Goal: Transaction & Acquisition: Purchase product/service

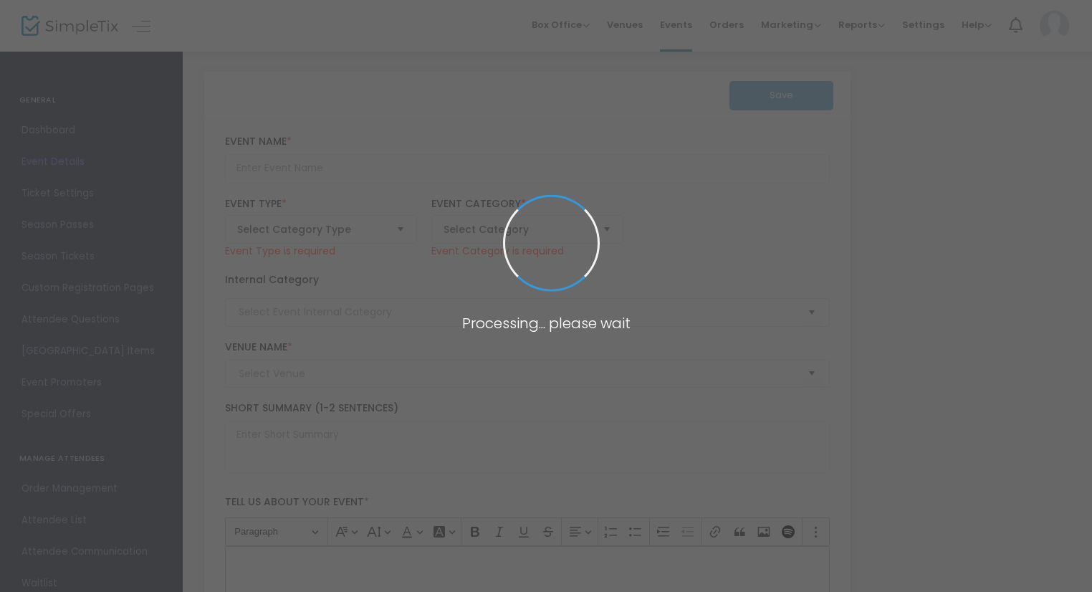
type input "EVITA"
type textarea "Evita charts the young and ambitious [PERSON_NAME] meteoric rise from poverty t…"
type input "6.000 %"
type input "Buy Tickets"
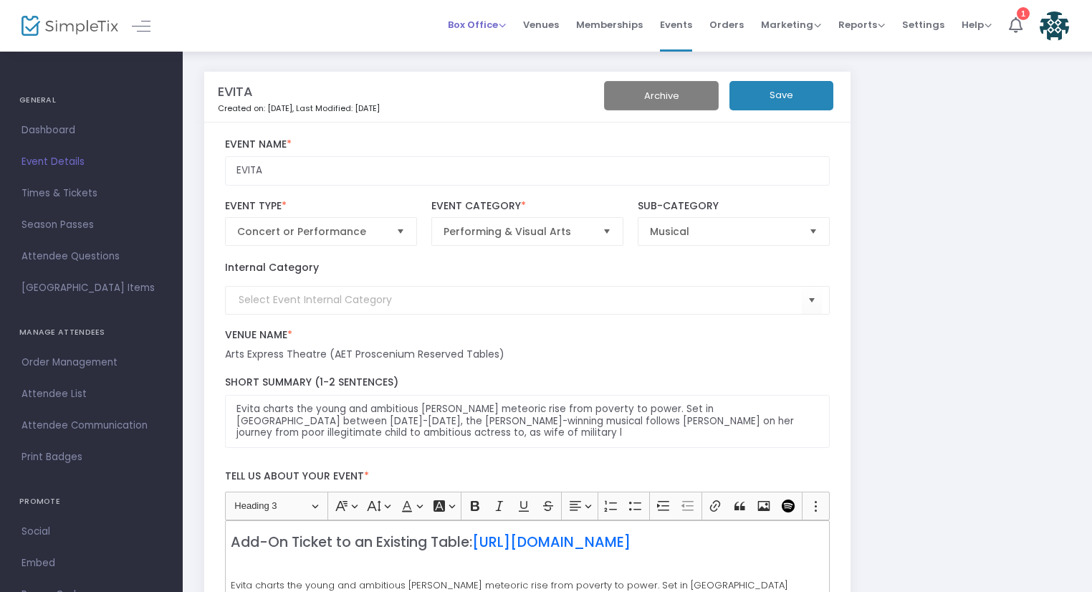
click at [483, 29] on span "Box Office" at bounding box center [477, 25] width 58 height 14
click at [485, 40] on li "Sell Tickets" at bounding box center [499, 48] width 102 height 28
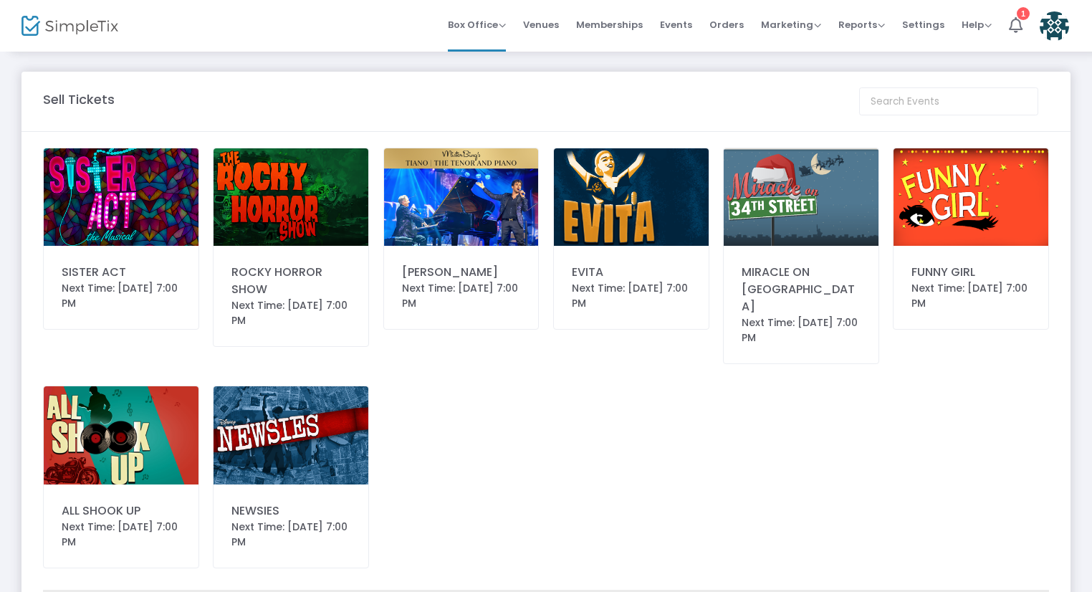
click at [646, 186] on img at bounding box center [631, 196] width 155 height 97
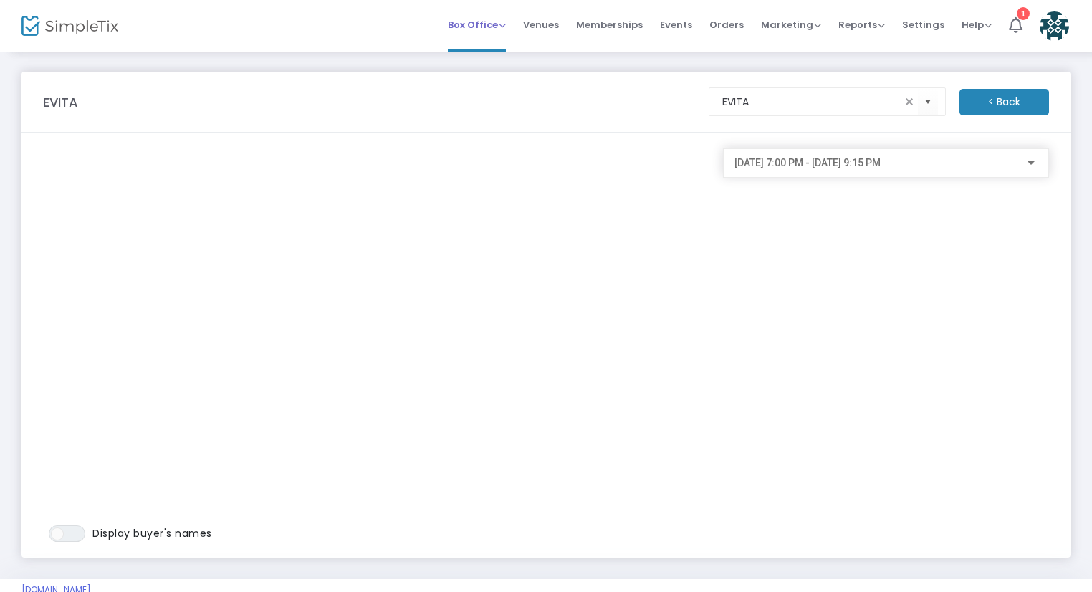
click at [490, 31] on div "Box Office Sell Tickets Bookings Sell Season Pass" at bounding box center [477, 25] width 58 height 14
click at [881, 165] on span "10/24/2025 @ 7:00 PM - 10/24/2025 @ 9:15 PM" at bounding box center [808, 162] width 146 height 11
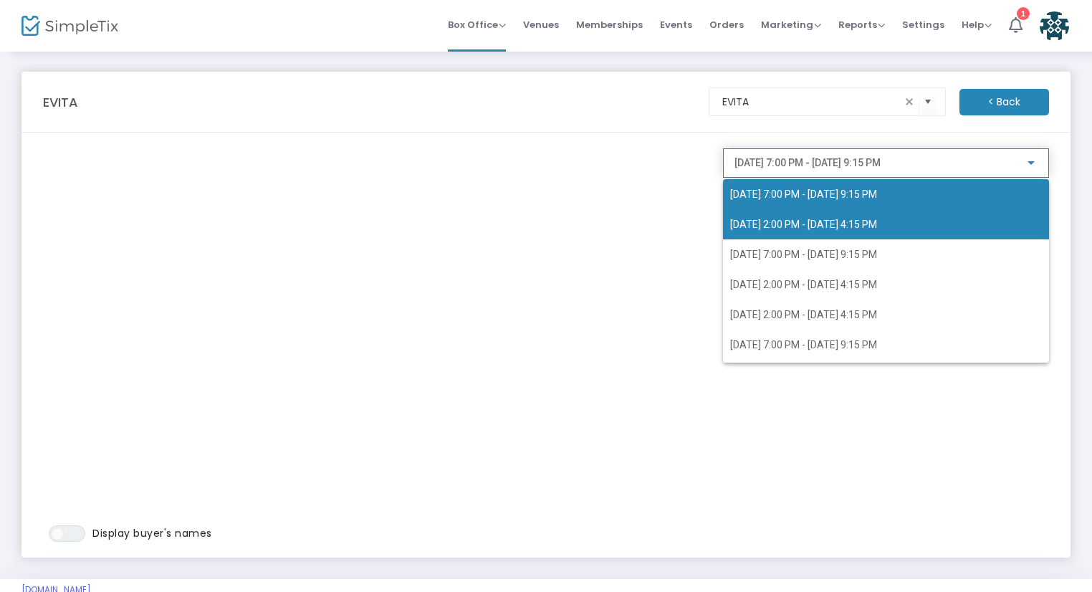
click at [866, 210] on span "10/25/2025 @ 2:00 PM - 10/25/2025 @ 4:15 PM" at bounding box center [886, 224] width 312 height 30
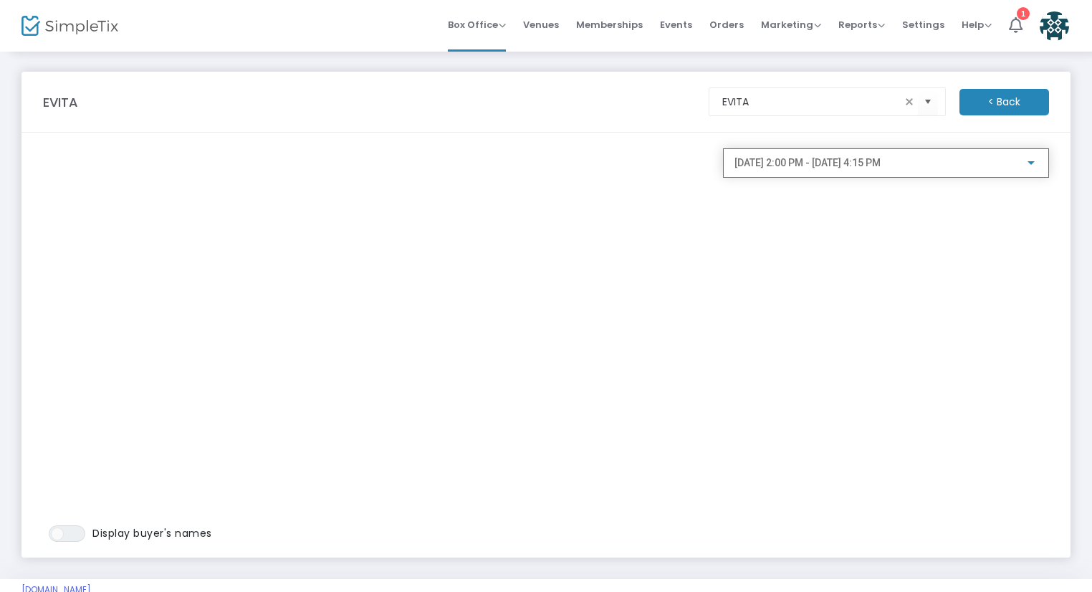
click at [862, 165] on span "10/25/2025 @ 2:00 PM - 10/25/2025 @ 4:15 PM" at bounding box center [808, 162] width 146 height 11
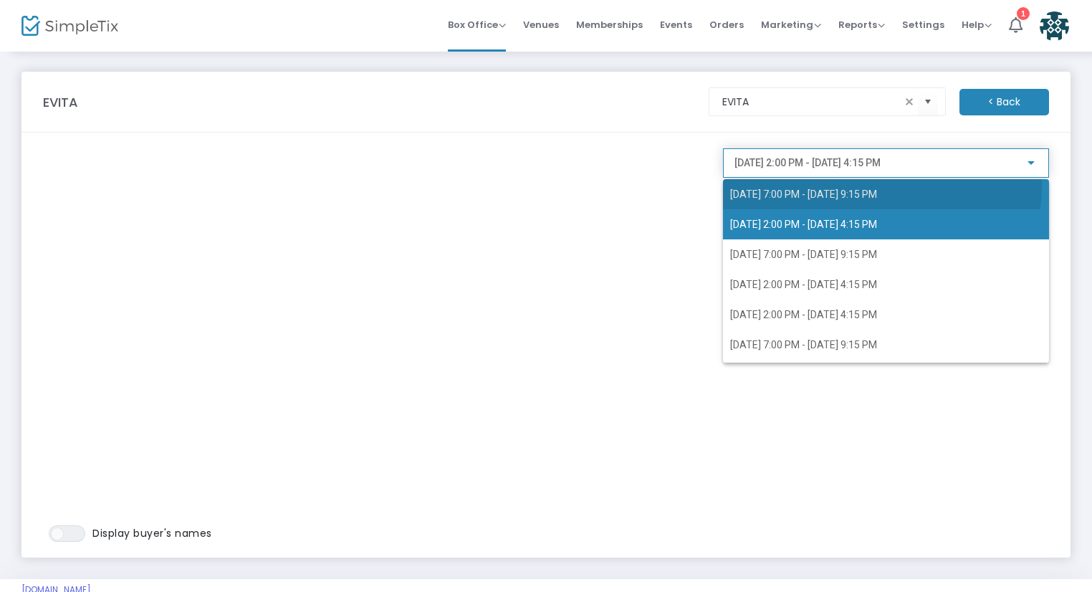
click at [857, 186] on span "10/24/2025 @ 7:00 PM - 10/24/2025 @ 9:15 PM" at bounding box center [886, 194] width 312 height 30
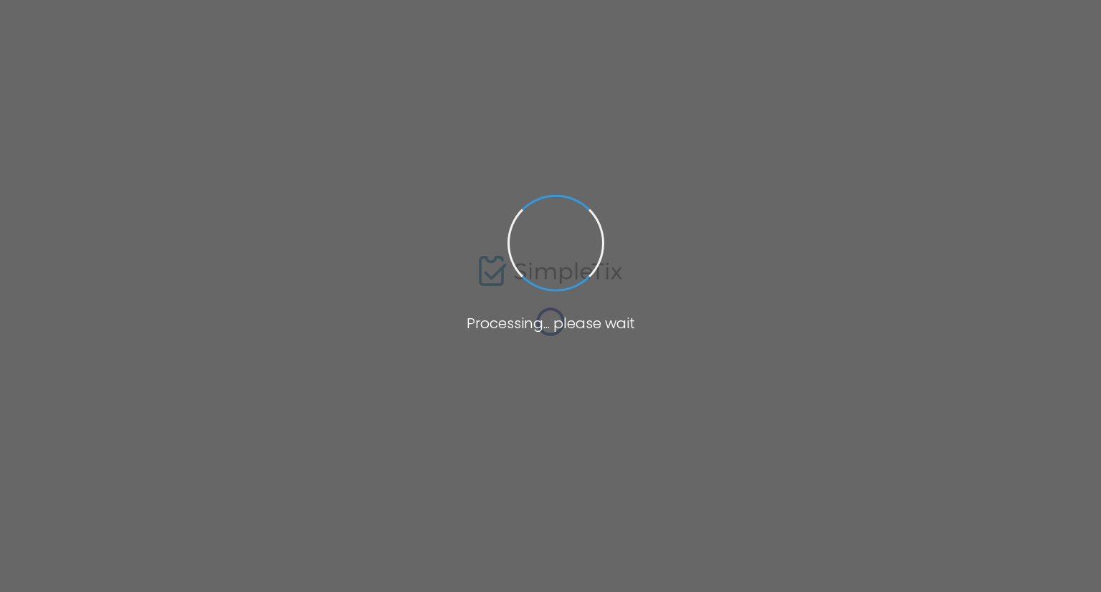
type input "EVITA"
type textarea "Evita charts the young and ambitious Eva Peron’s meteoric rise from poverty to …"
type input "6.000 %"
type input "Buy Tickets"
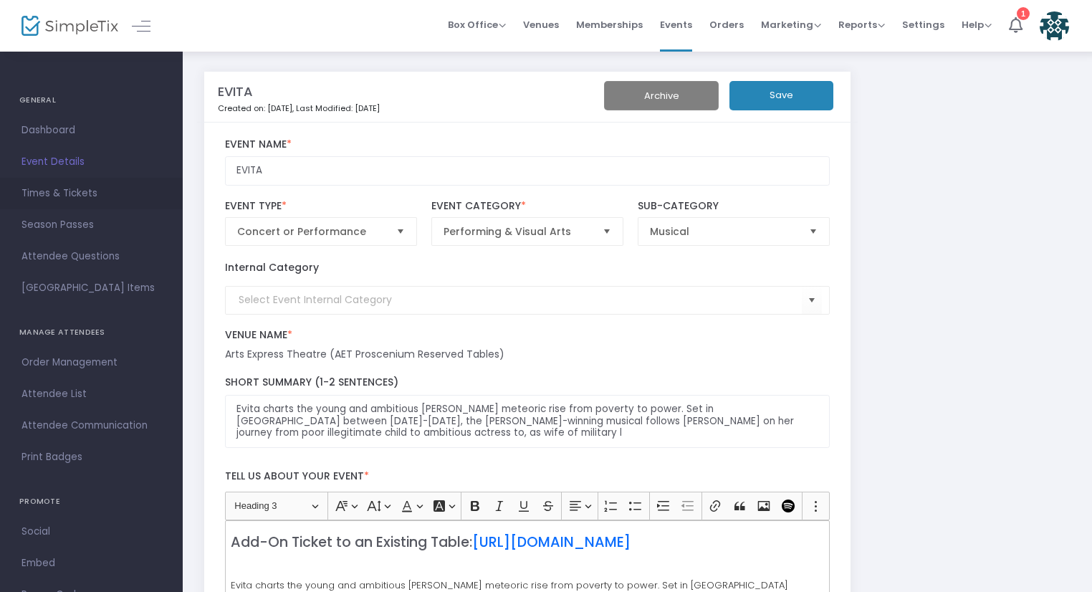
click at [85, 194] on span "Times & Tickets" at bounding box center [92, 193] width 140 height 19
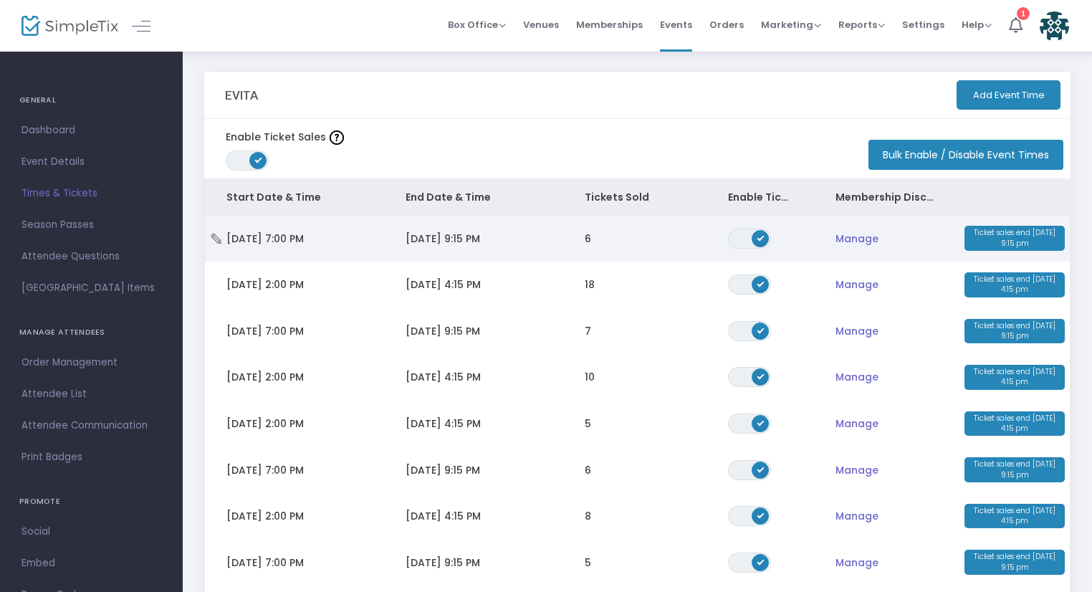
click at [304, 239] on span "Fri 10/24/2025 7:00 PM" at bounding box center [264, 239] width 77 height 14
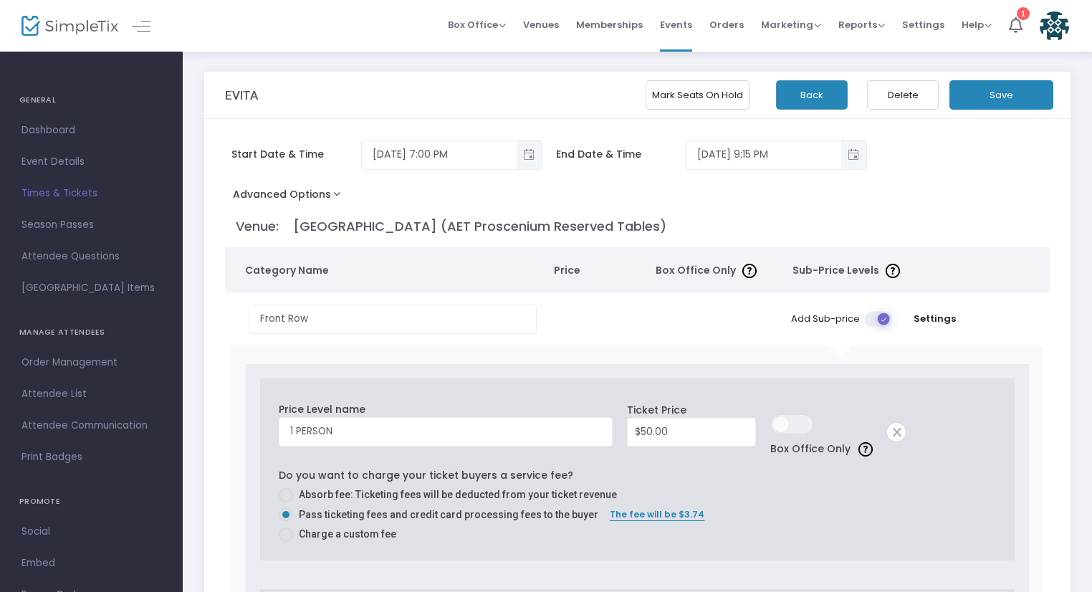
click at [684, 103] on button "Mark Seats On Hold" at bounding box center [698, 94] width 104 height 29
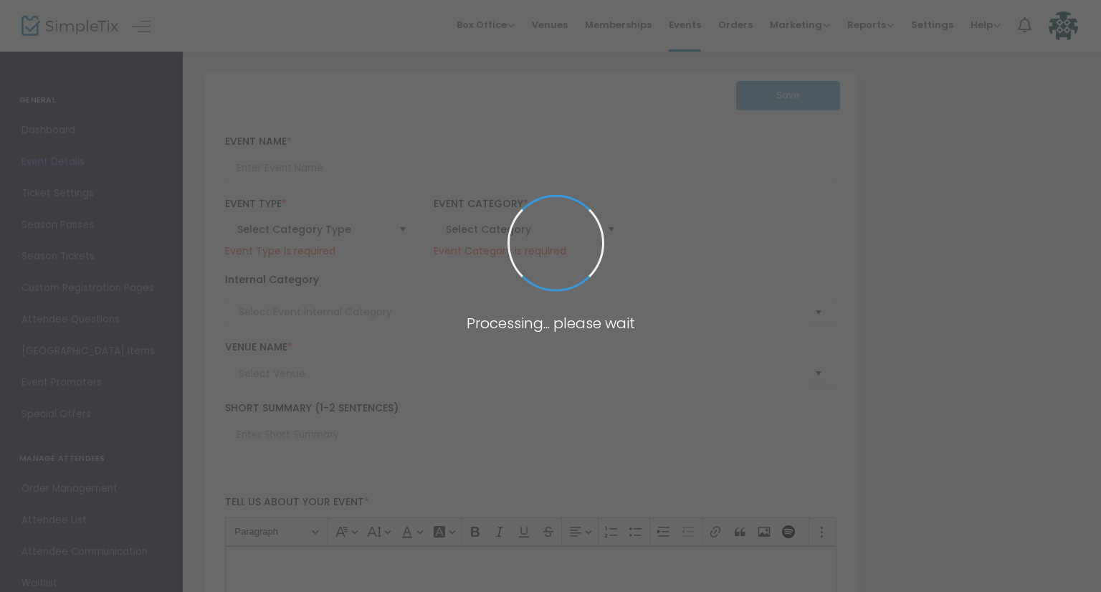
type input "EVITA"
type textarea "Evita charts the young and ambitious [PERSON_NAME] meteoric rise from poverty t…"
type input "6.000 %"
type input "Buy Tickets"
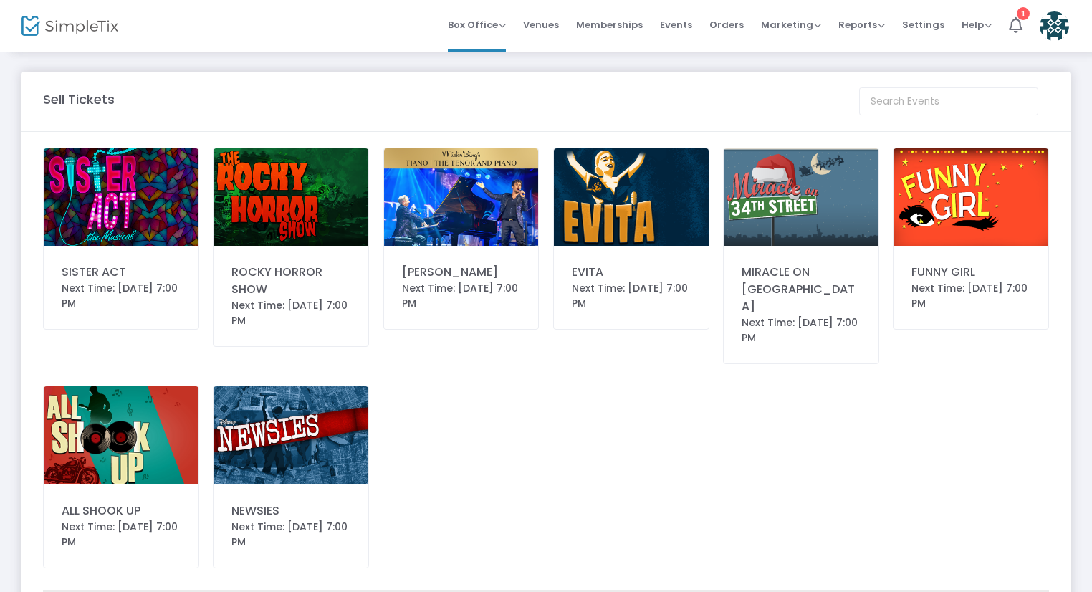
click at [617, 270] on div "EVITA" at bounding box center [631, 272] width 119 height 17
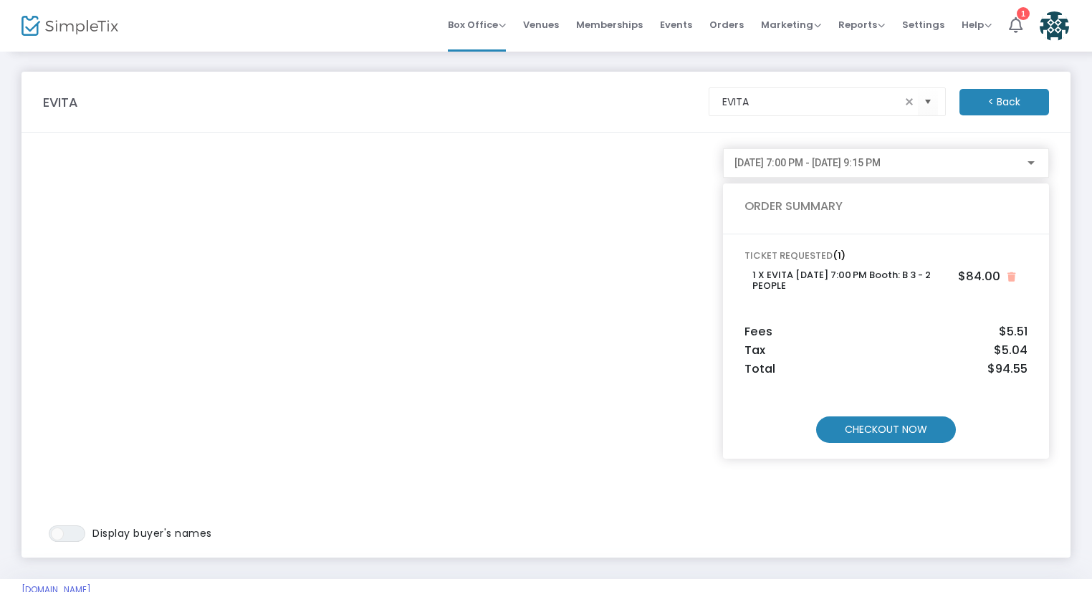
click at [862, 429] on m-button "CHECKOUT NOW" at bounding box center [886, 429] width 140 height 27
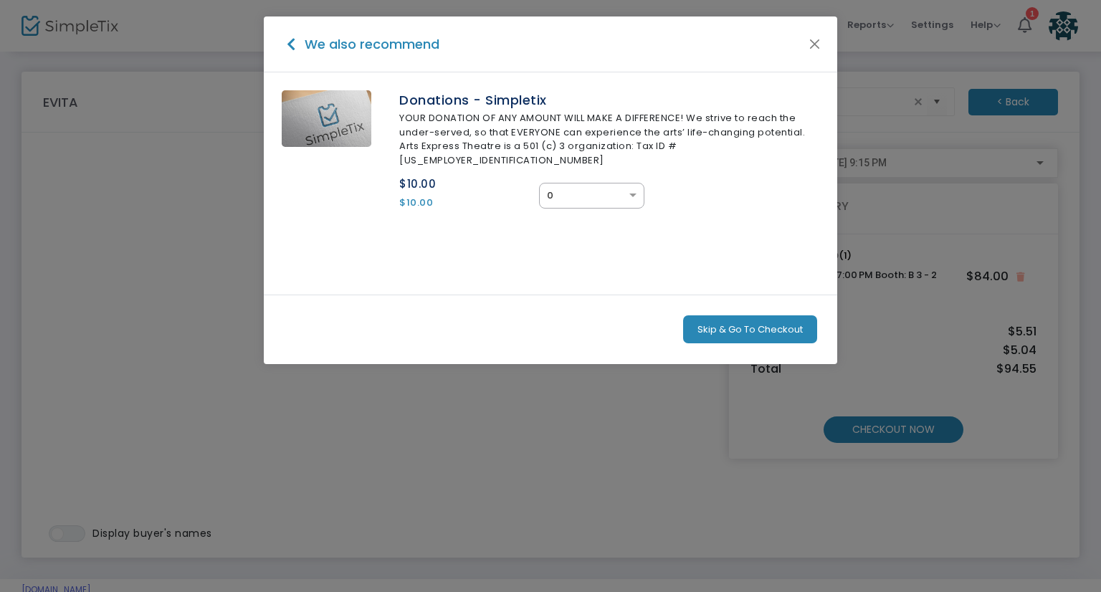
click at [760, 315] on button "Skip & Go To Checkout" at bounding box center [750, 329] width 134 height 29
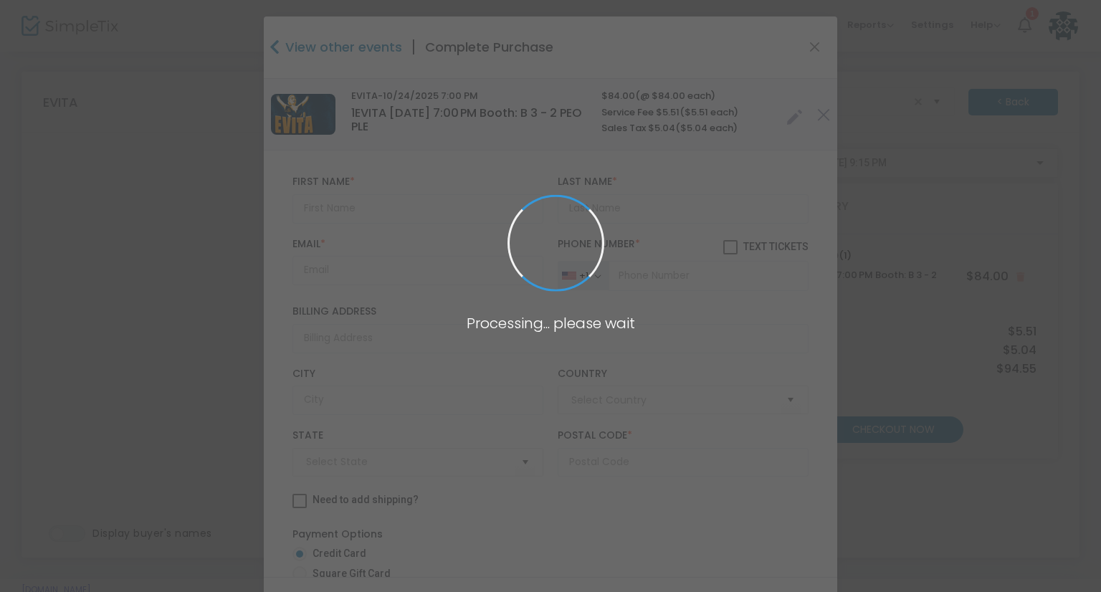
type input "[GEOGRAPHIC_DATA]"
type input "[US_STATE]"
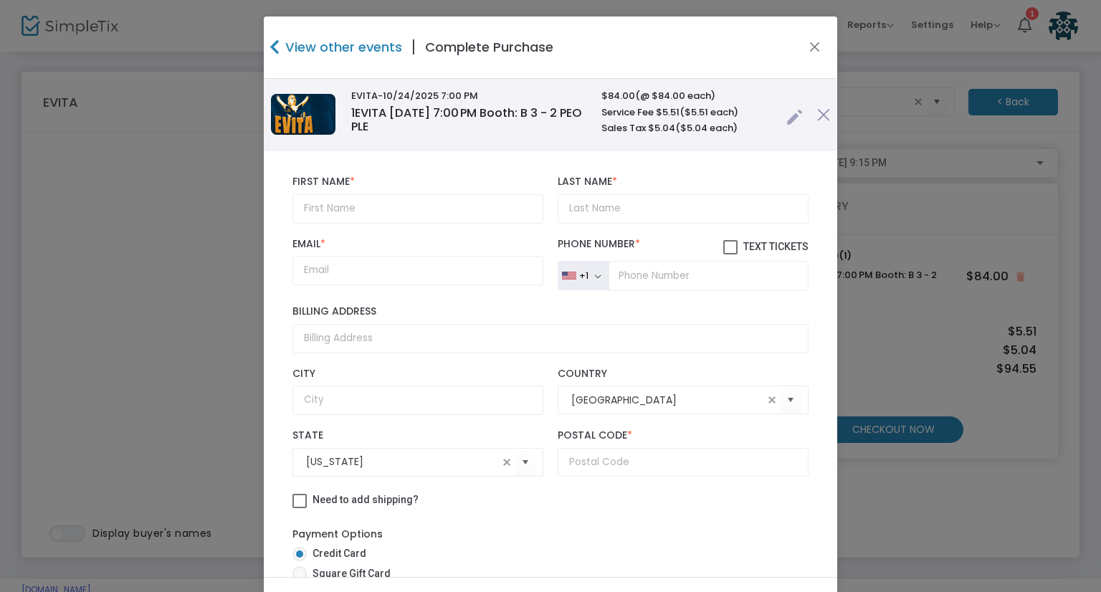
click at [786, 115] on link at bounding box center [794, 114] width 16 height 24
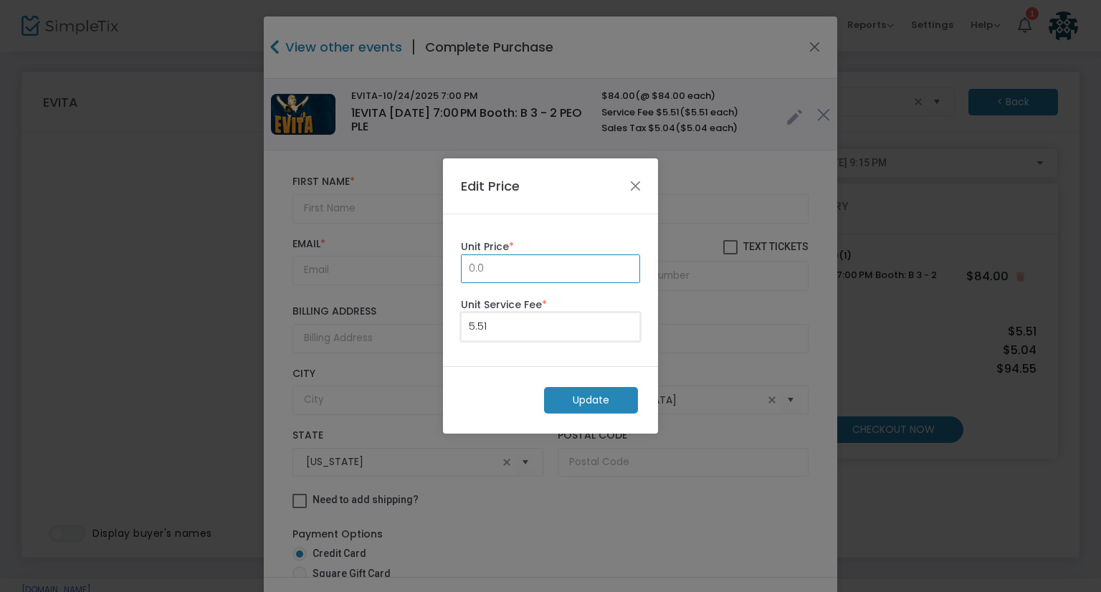
type input "0.00"
click at [591, 398] on m-button "Update" at bounding box center [591, 400] width 94 height 27
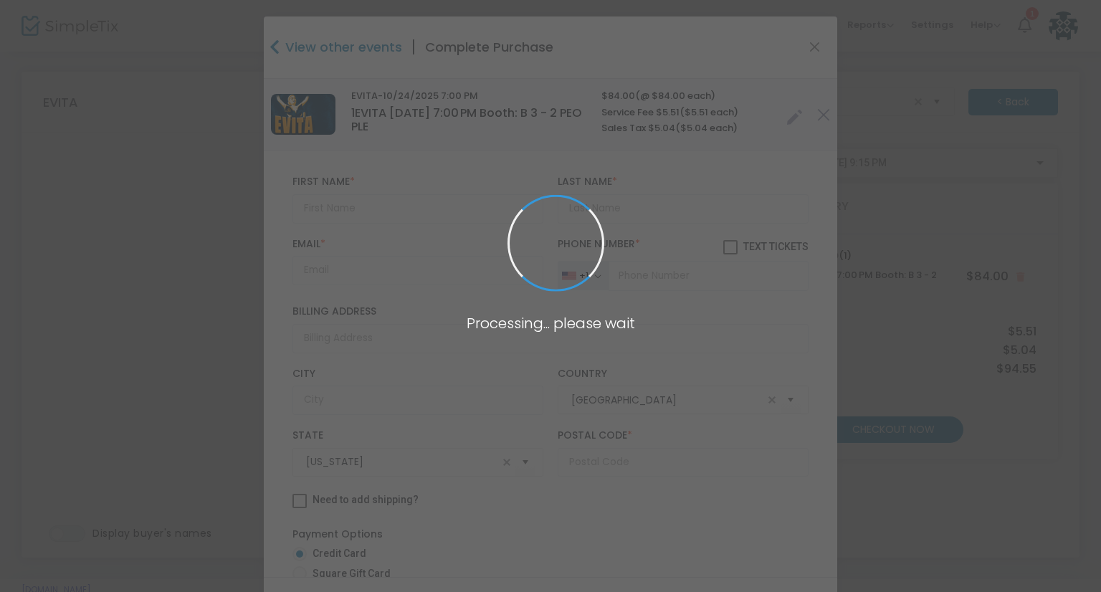
radio input "true"
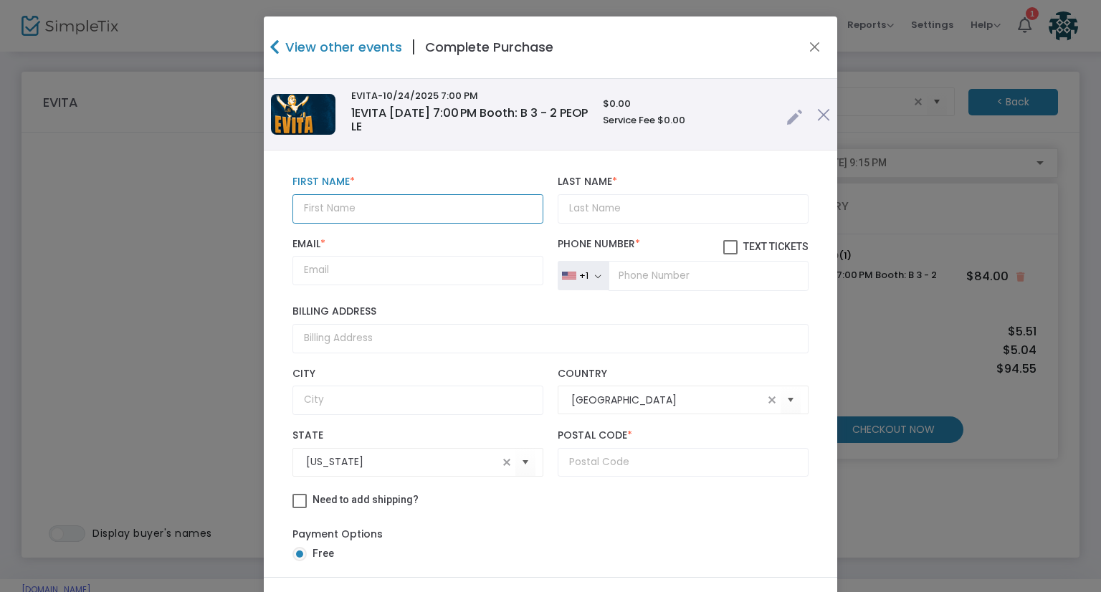
click at [354, 204] on input "text" at bounding box center [417, 208] width 251 height 29
paste input "David and Sharon"
type input "David and Sharon"
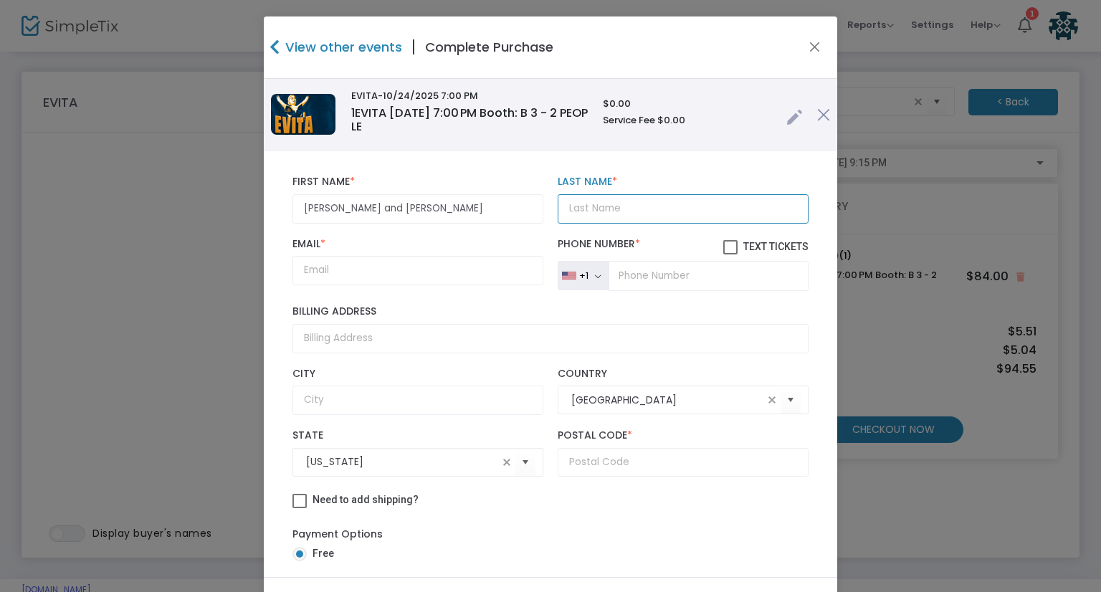
click at [602, 199] on input "Last Name *" at bounding box center [683, 208] width 251 height 29
paste input "Germain"
type input "Germain"
click at [407, 266] on input "Email *" at bounding box center [417, 270] width 251 height 29
paste input "dkgermain@aol.com"
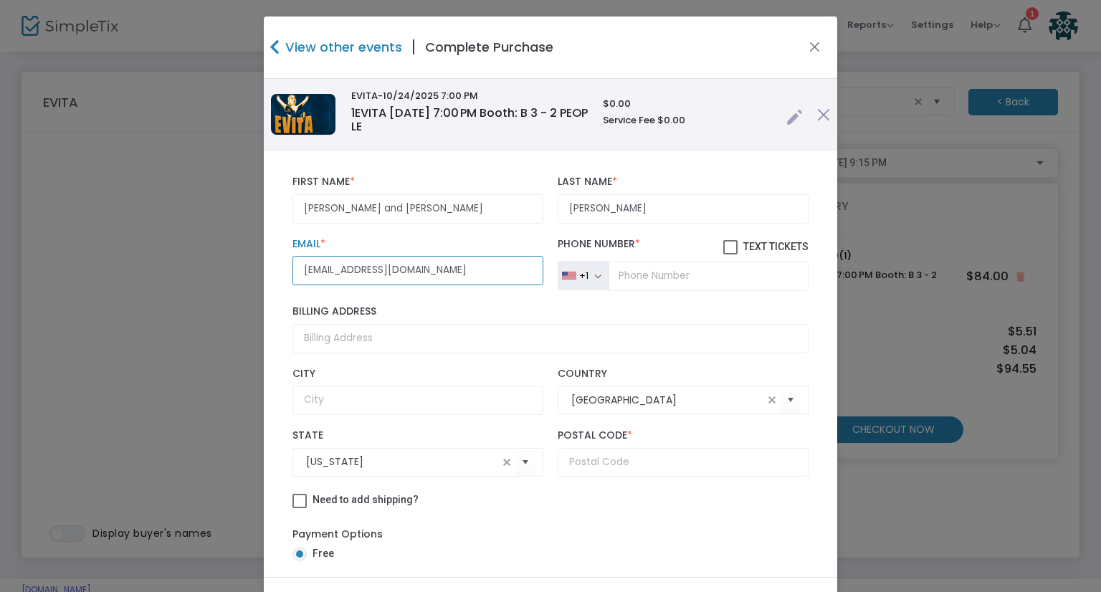
type input "dkgermain@aol.com"
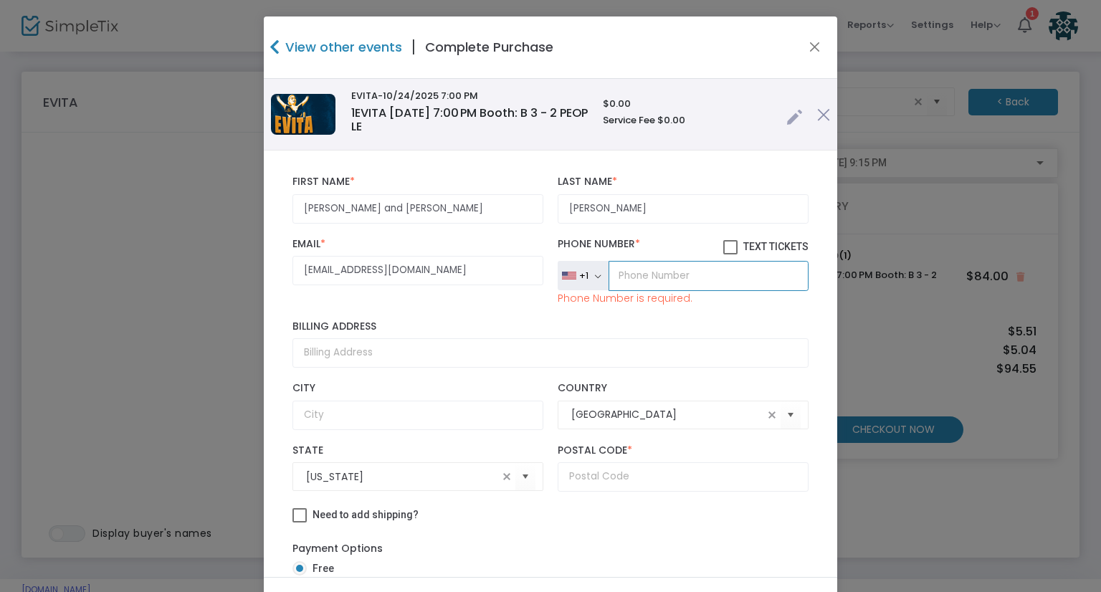
click at [621, 272] on input "tel" at bounding box center [708, 276] width 200 height 30
paste input "(703) 855-5764"
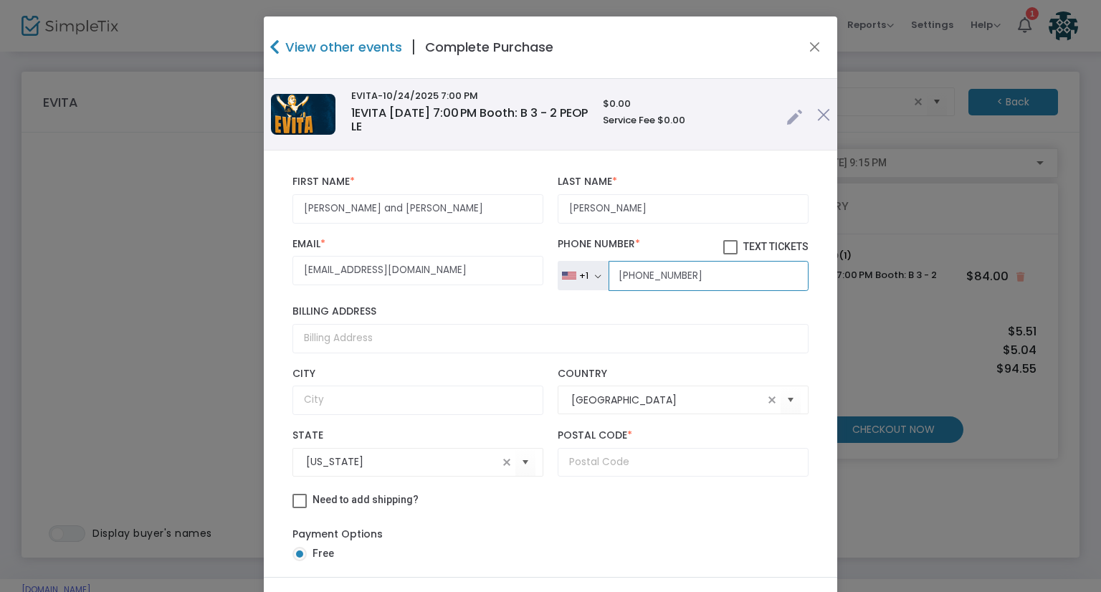
type input "(703) 855-5764"
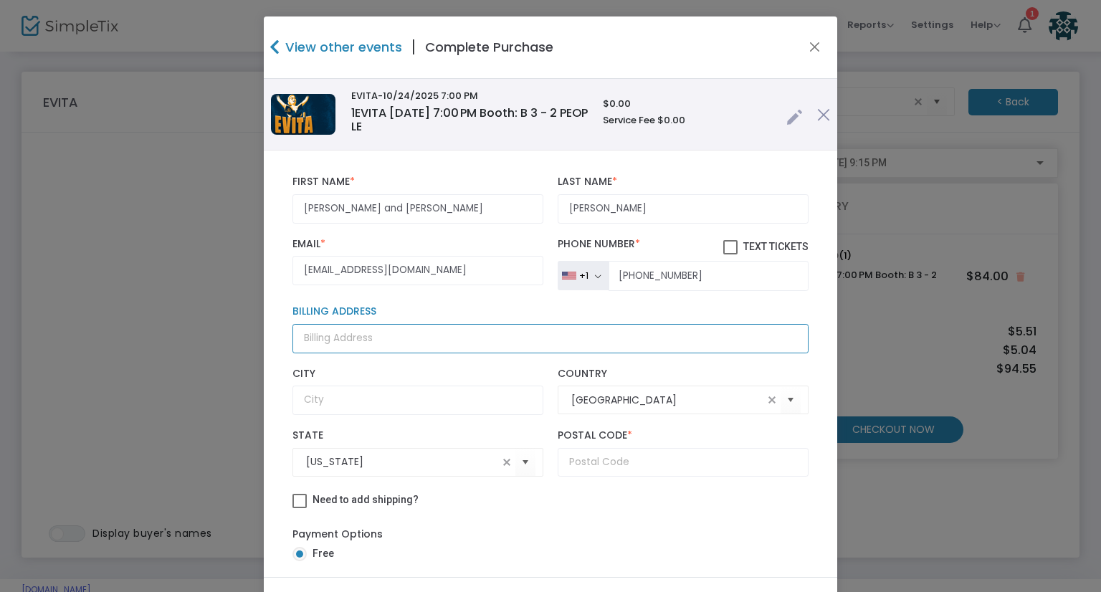
click at [344, 339] on input "Billing Address" at bounding box center [550, 338] width 516 height 29
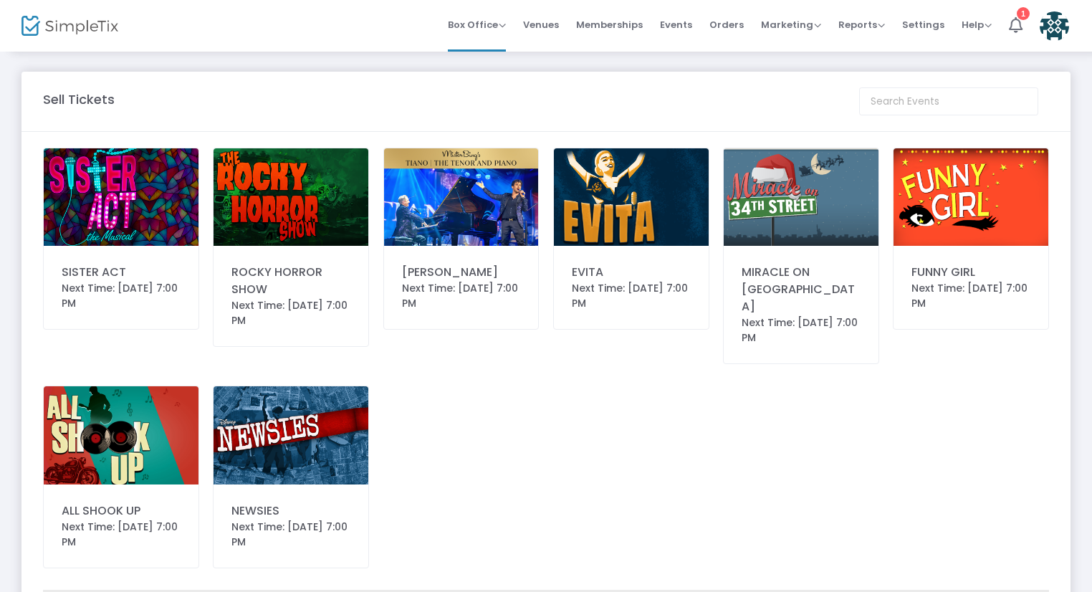
click at [657, 214] on img at bounding box center [631, 196] width 155 height 97
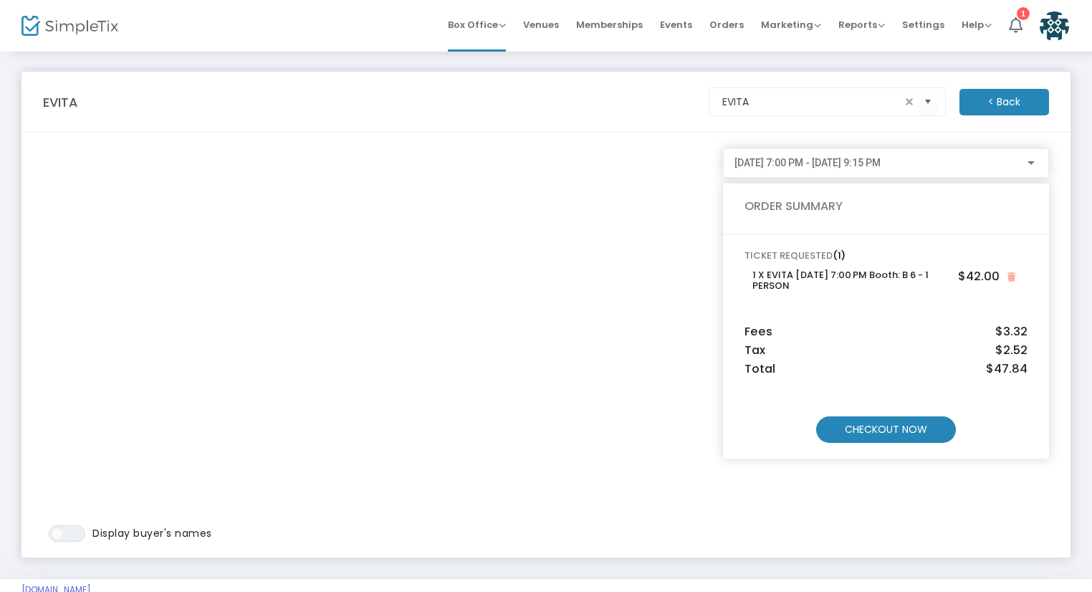
click at [922, 426] on m-button "CHECKOUT NOW" at bounding box center [886, 429] width 140 height 27
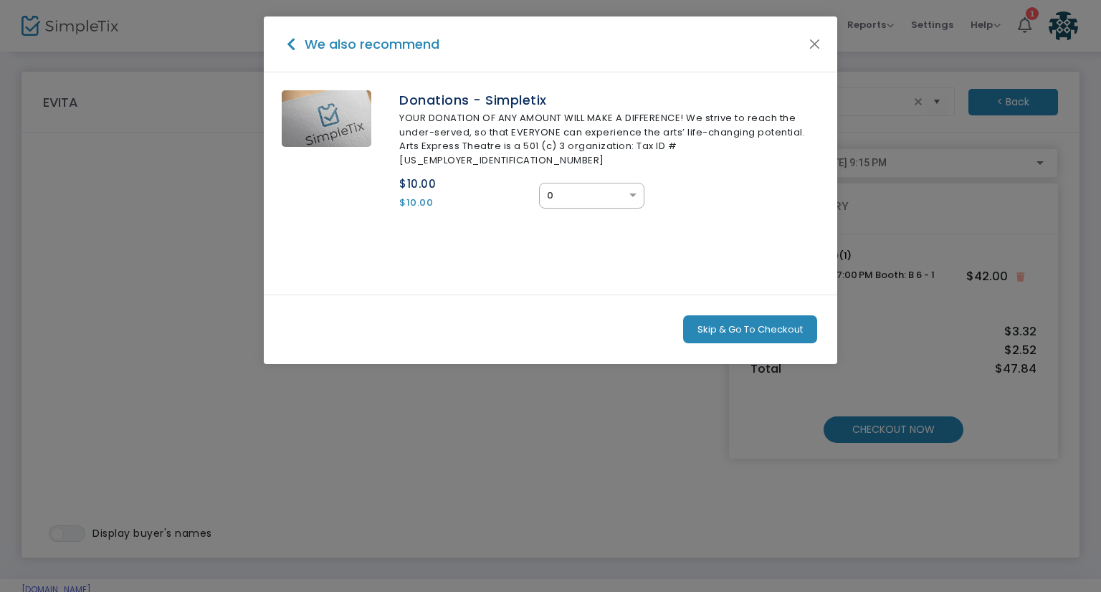
click at [741, 315] on button "Skip & Go To Checkout" at bounding box center [750, 329] width 134 height 29
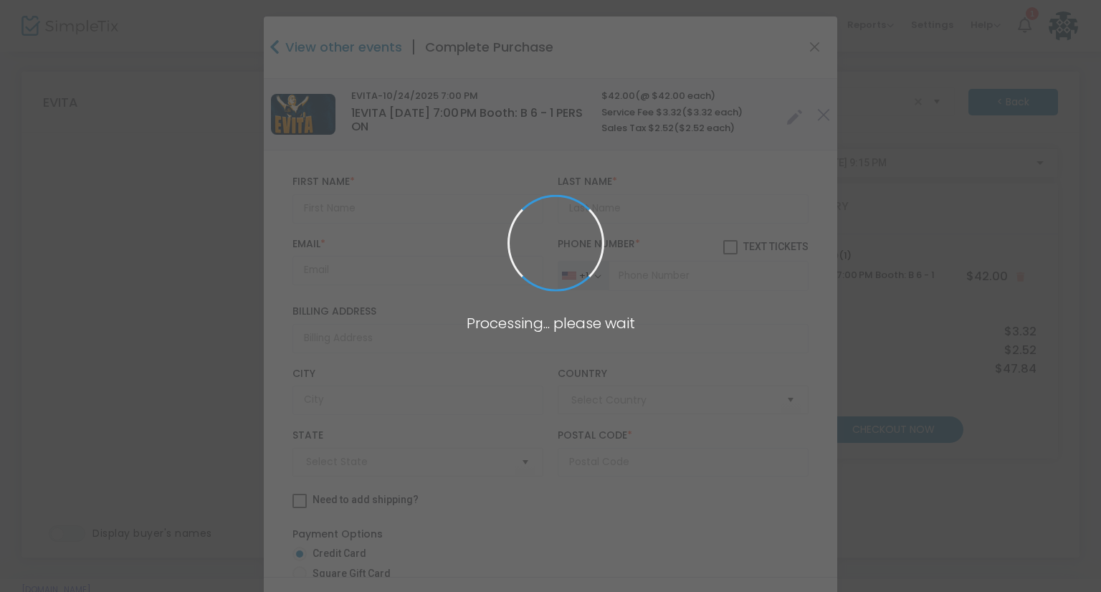
type input "United States"
type input "Arizona"
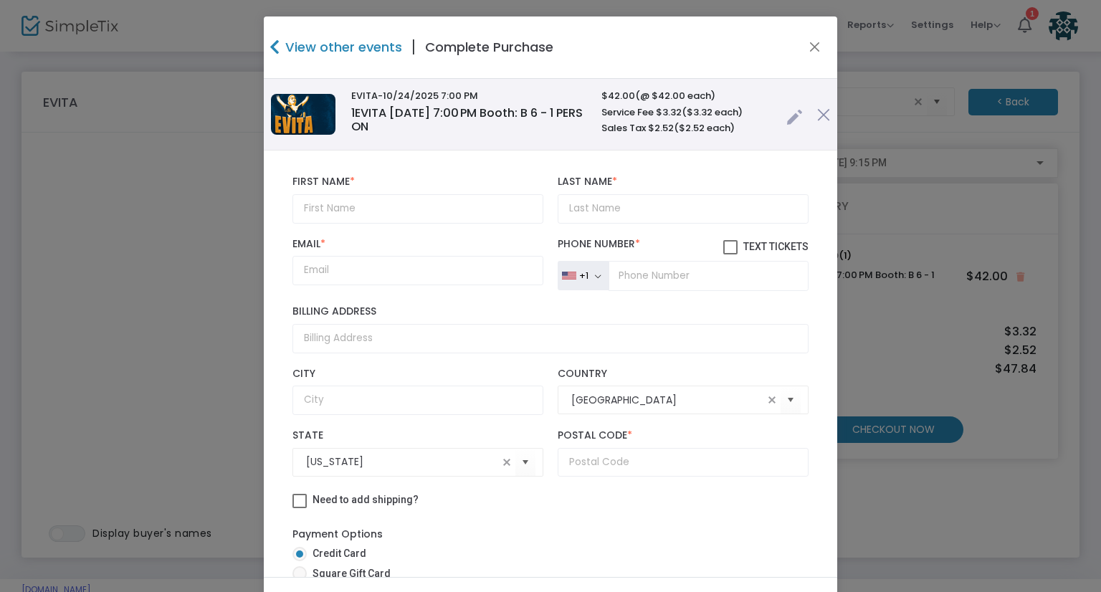
click at [786, 122] on link at bounding box center [794, 114] width 16 height 24
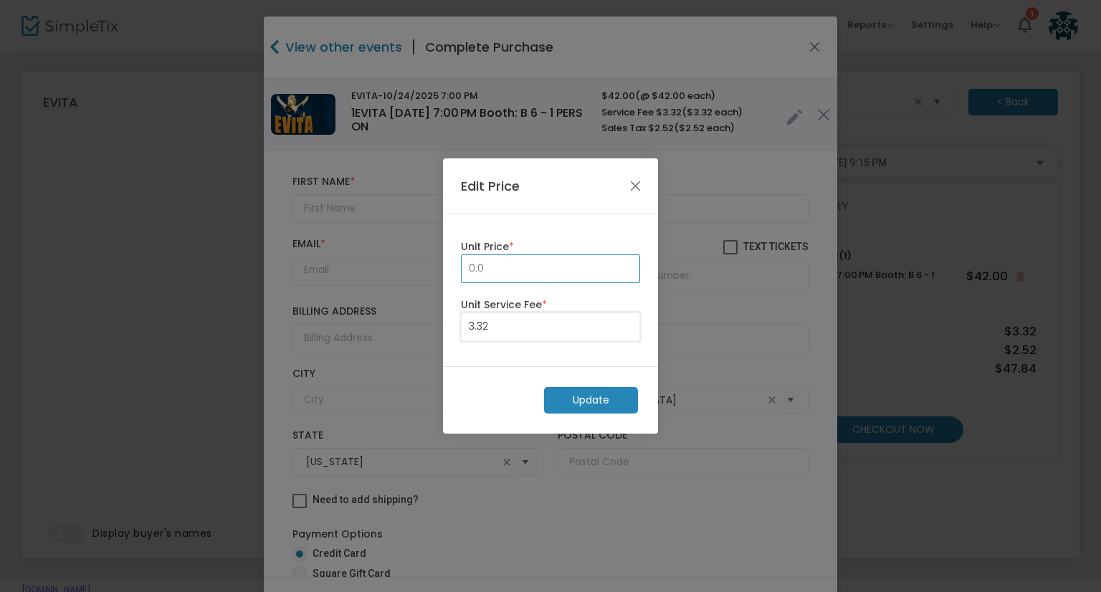
type input "0.00"
click at [579, 393] on m-button "Update" at bounding box center [591, 400] width 94 height 27
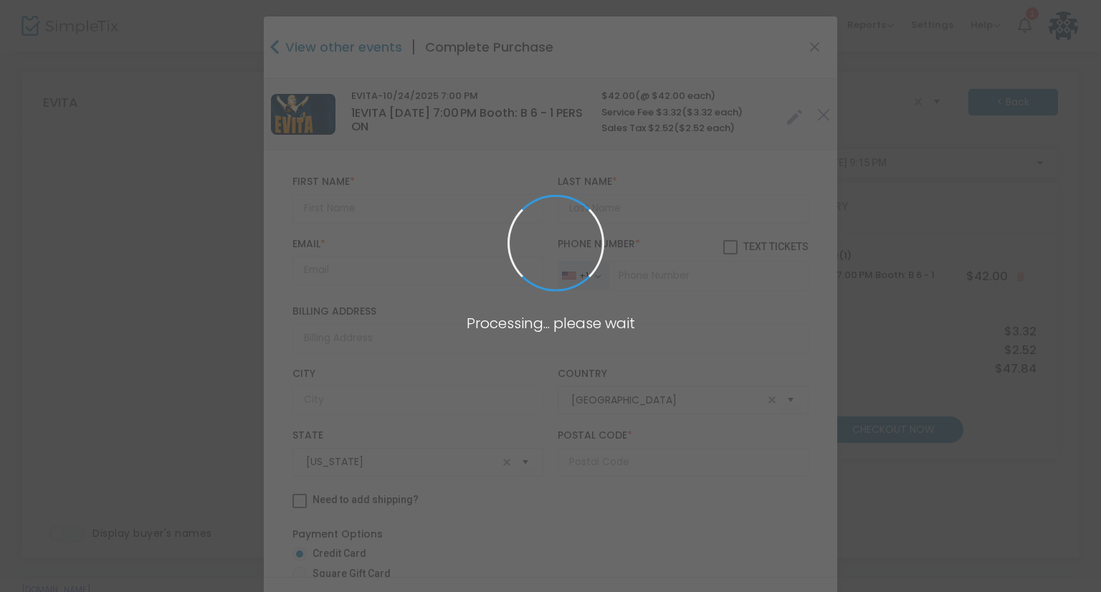
radio input "true"
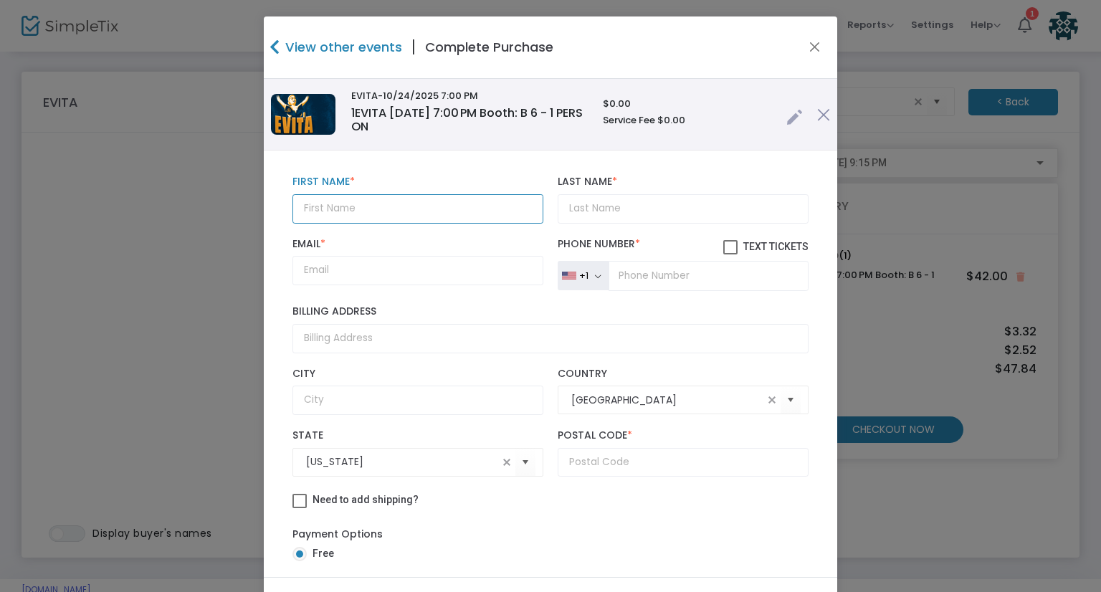
click at [324, 202] on input "text" at bounding box center [417, 208] width 251 height 29
type input "Gail"
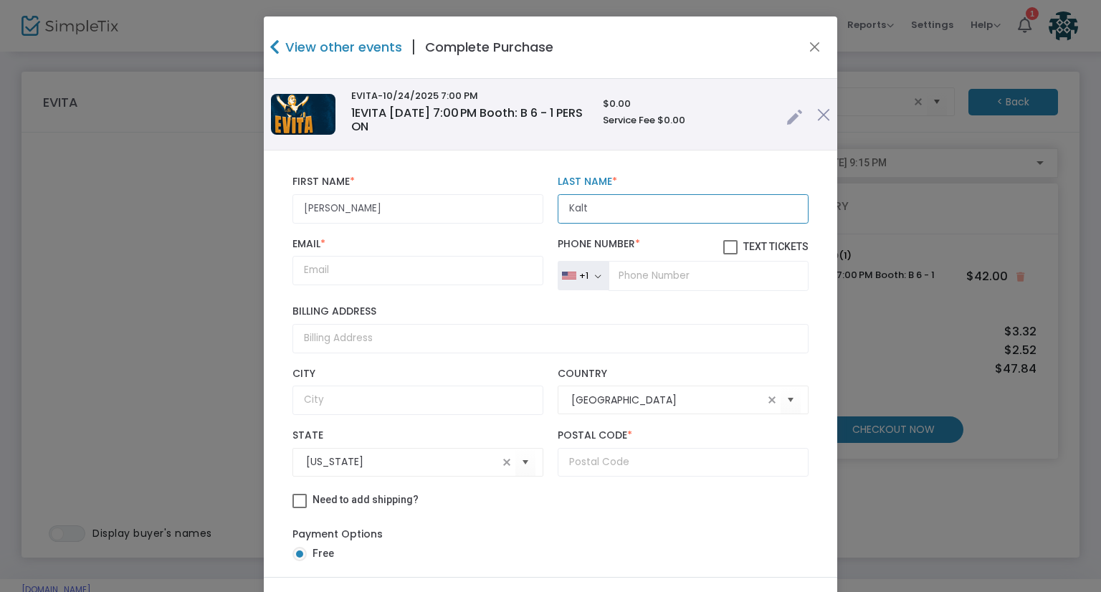
type input "Kalt"
click at [331, 266] on input "Email *" at bounding box center [417, 270] width 251 height 29
paste input "gblccr@cox.net"
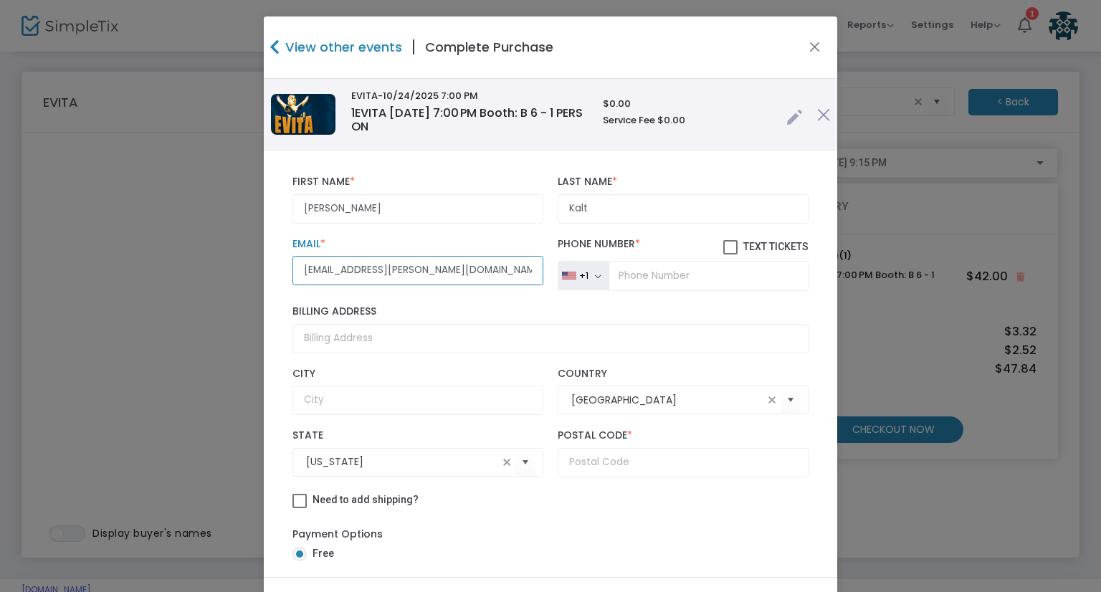
type input "gblccr@cox.net"
click at [616, 272] on input "tel" at bounding box center [708, 276] width 200 height 30
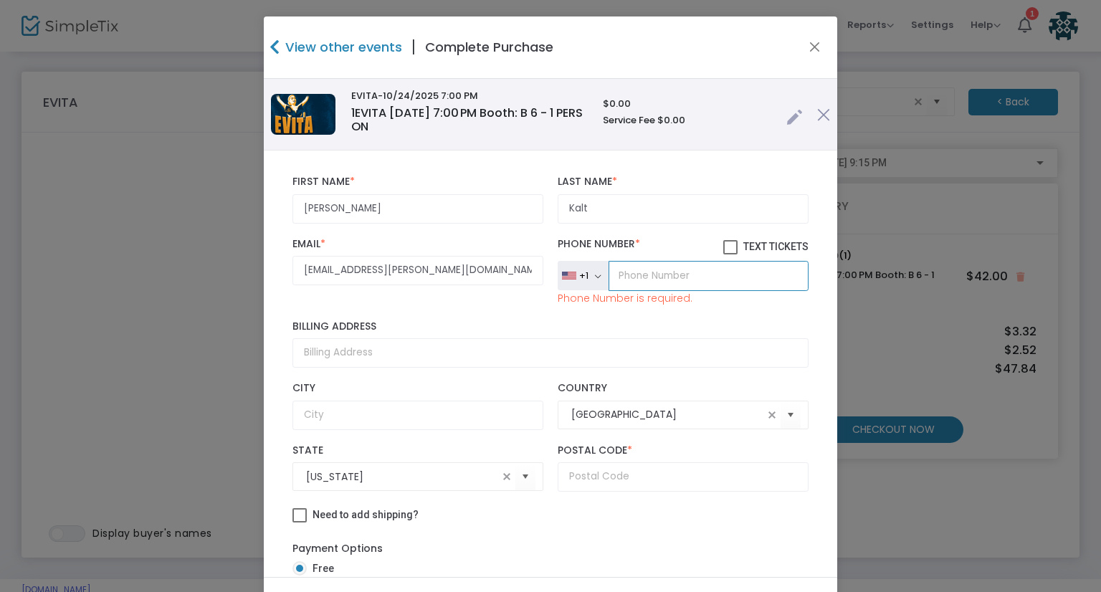
paste input "(520) 730-6455"
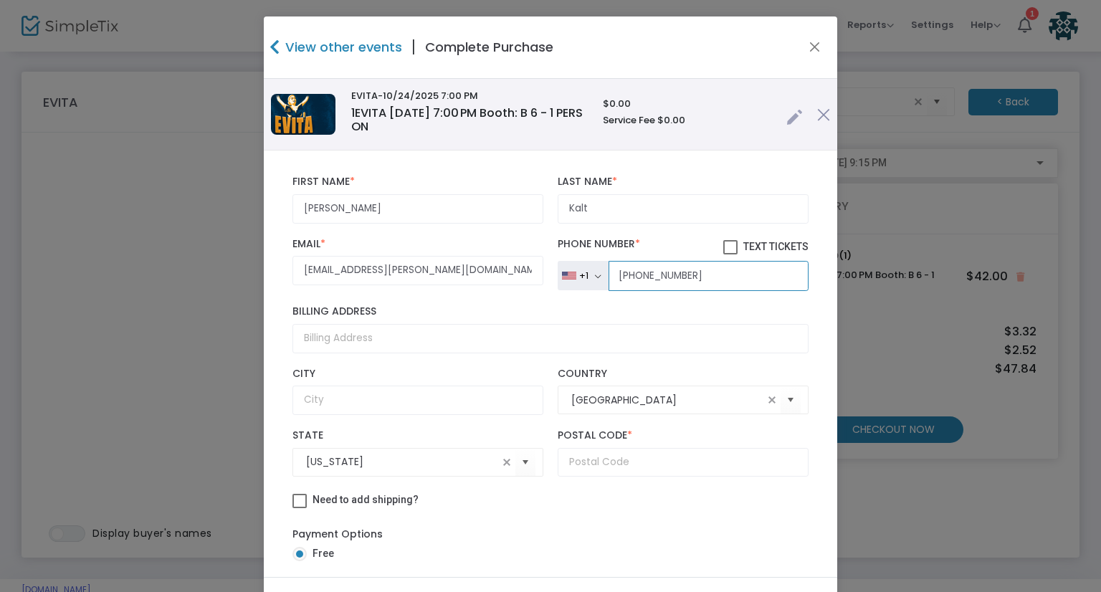
type input "(520) 730-6455"
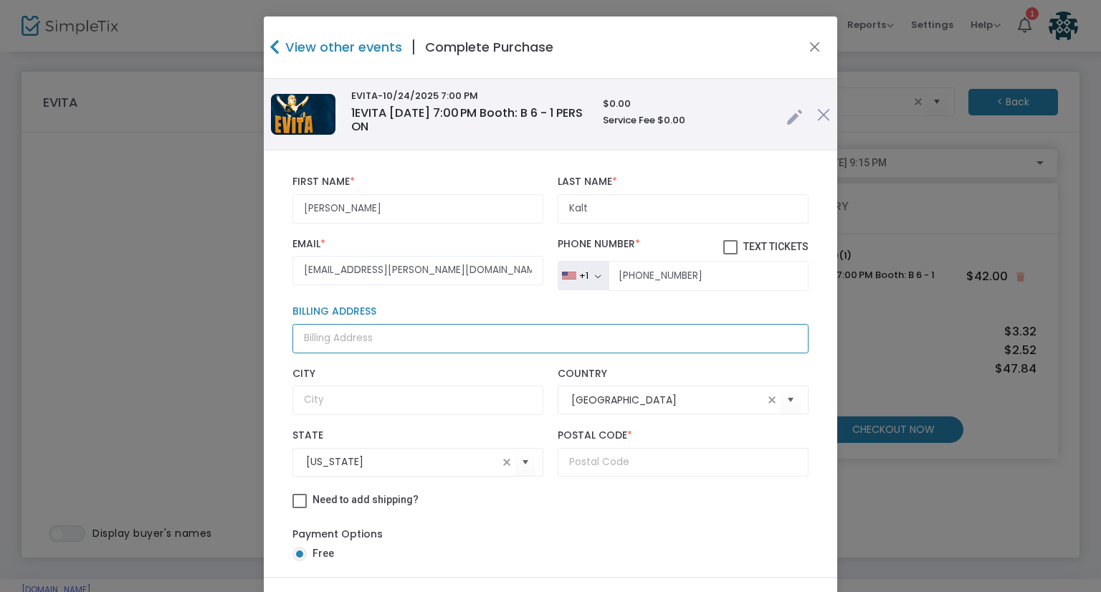
click at [349, 330] on input "Billing Address" at bounding box center [550, 338] width 516 height 29
paste input "10200 East Calle Del Este Tucson, Arizona 85748"
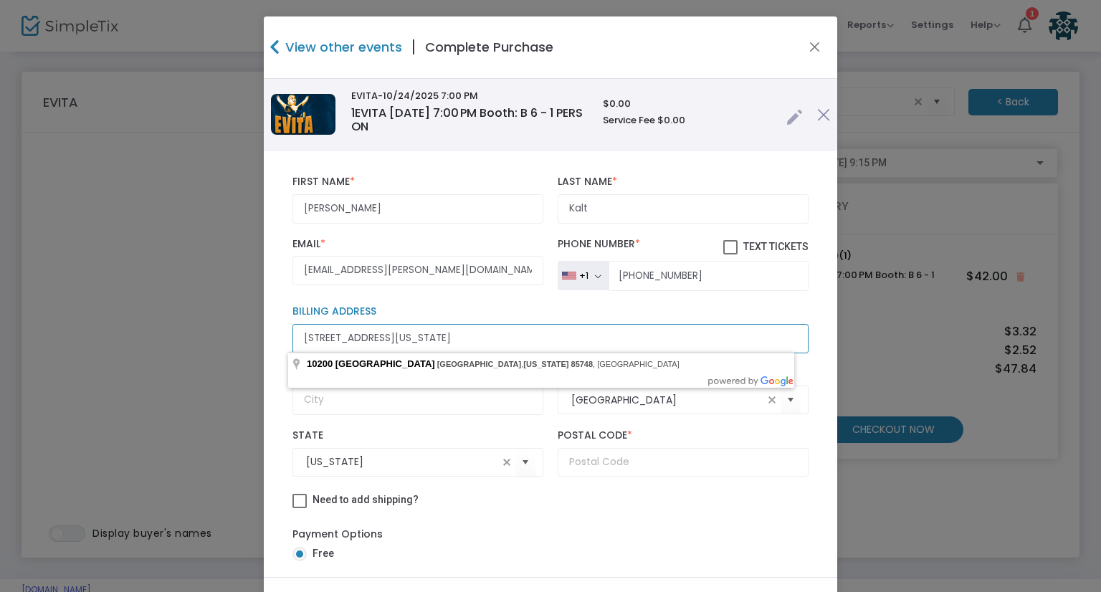
type input "10200 East Calle Del Este Tucson, Arizona 85748"
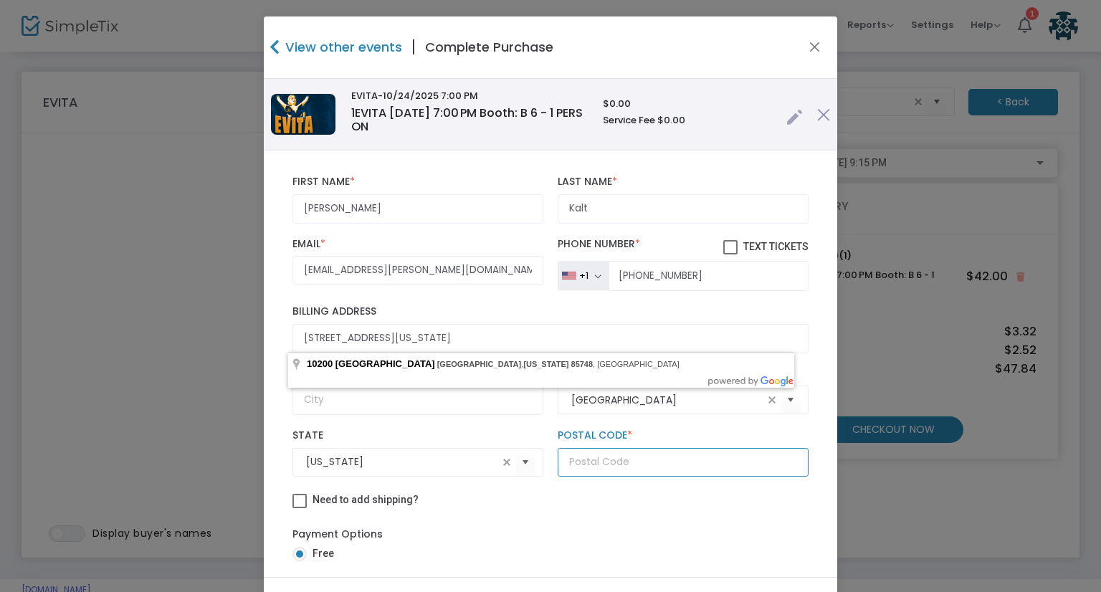
click at [585, 460] on input "text" at bounding box center [683, 462] width 251 height 29
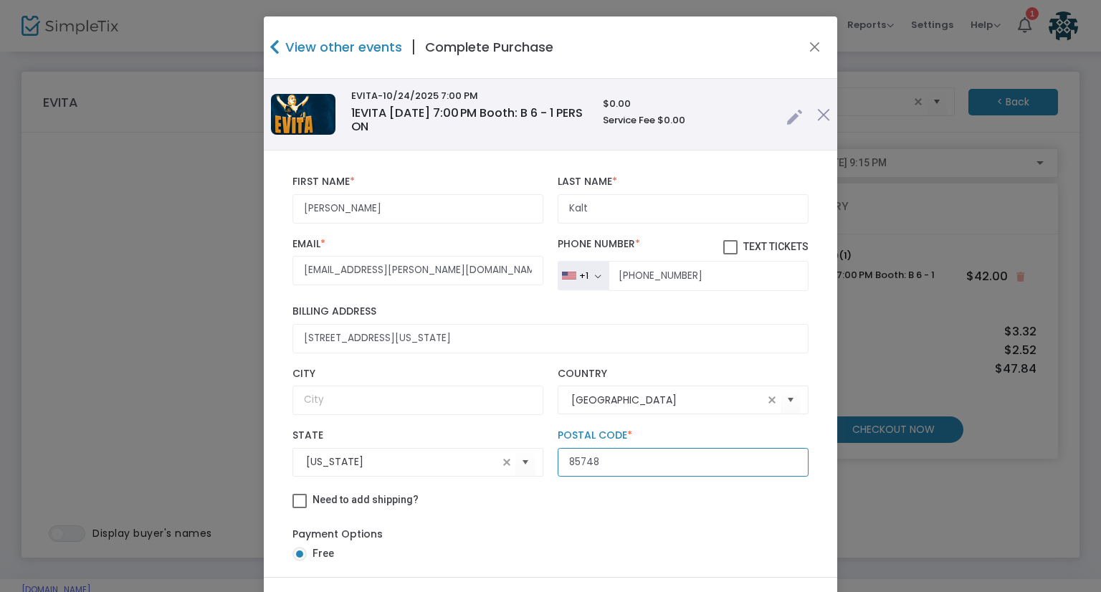
type input "85748"
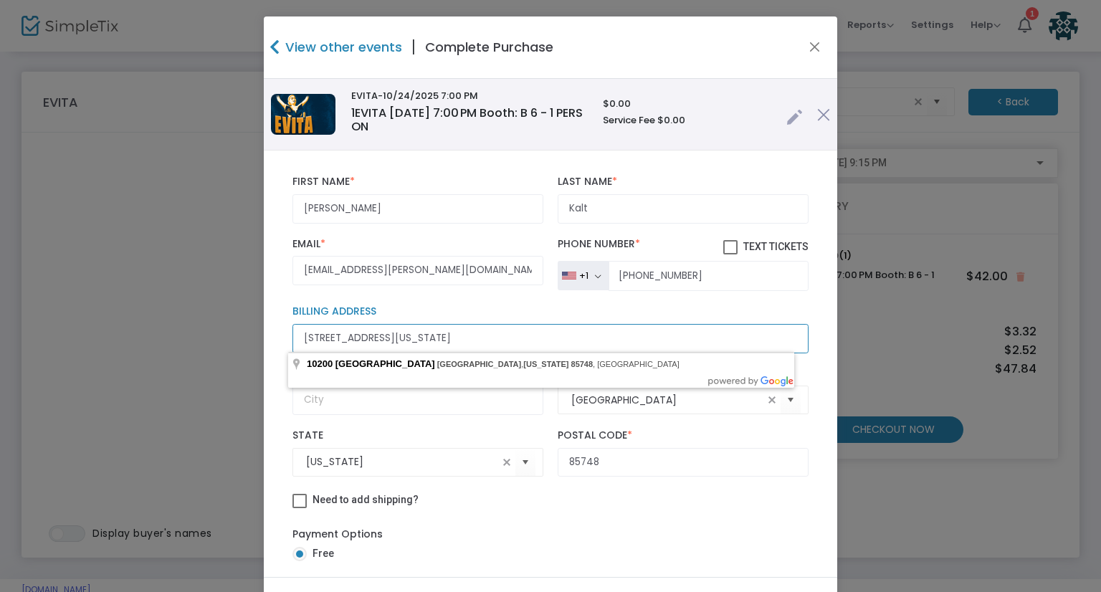
drag, startPoint x: 528, startPoint y: 346, endPoint x: 454, endPoint y: 348, distance: 73.1
click at [454, 348] on input "10200 East Calle Del Este Tucson, Arizona 85748" at bounding box center [550, 338] width 516 height 29
click at [454, 348] on input "10200 East Calle Del Este Tucson," at bounding box center [550, 338] width 516 height 29
type input "10200 East Calle Del Este Tucson"
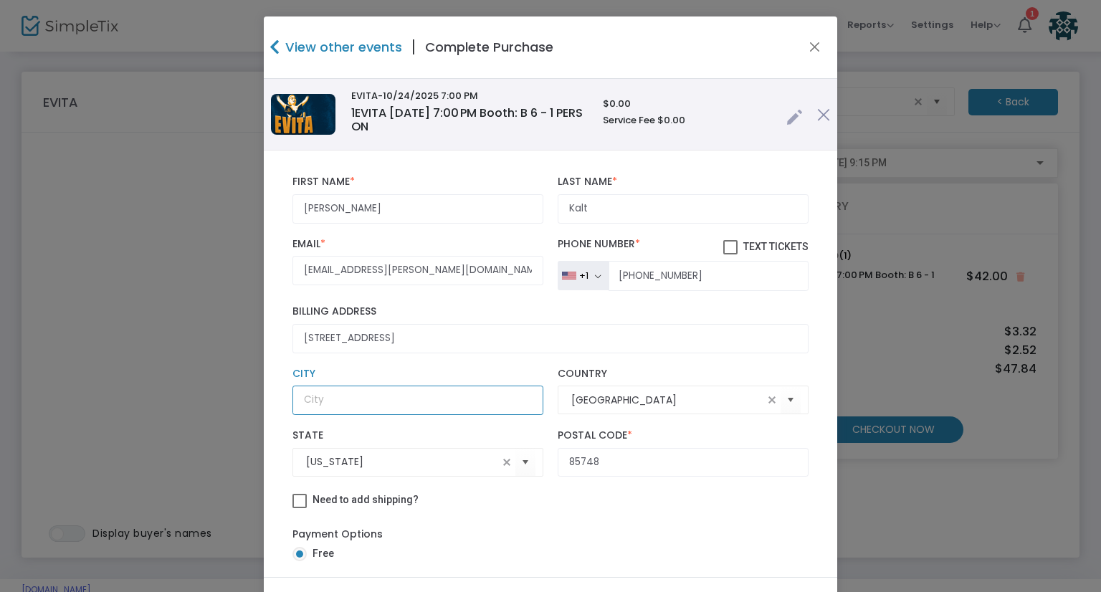
click at [335, 394] on input "text" at bounding box center [417, 400] width 251 height 29
type input "Tucson"
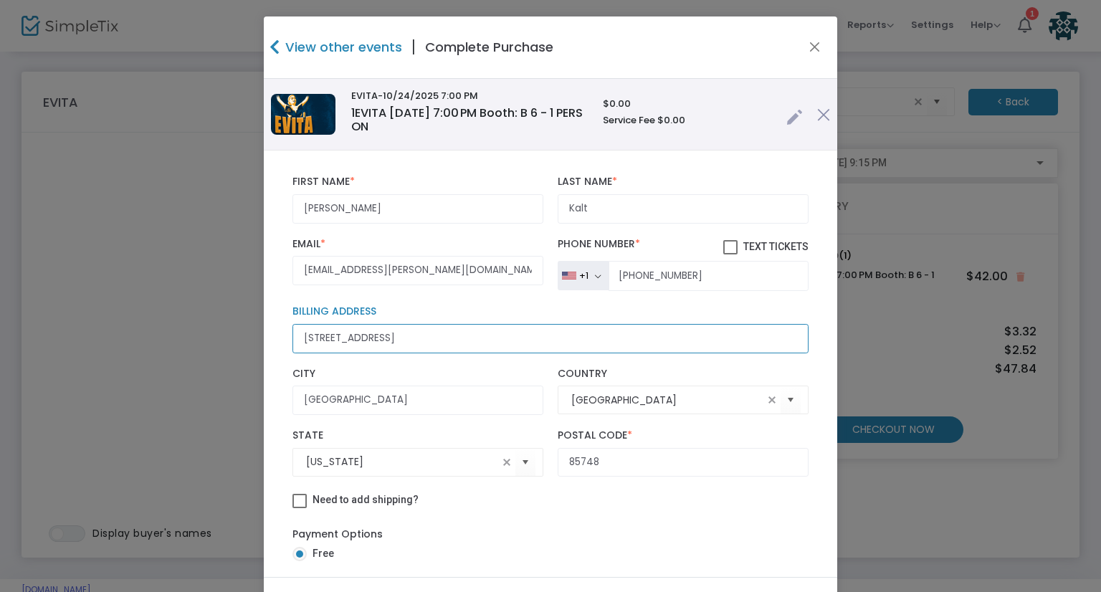
click at [457, 345] on input "10200 East Calle Del Este Tucson" at bounding box center [550, 338] width 516 height 29
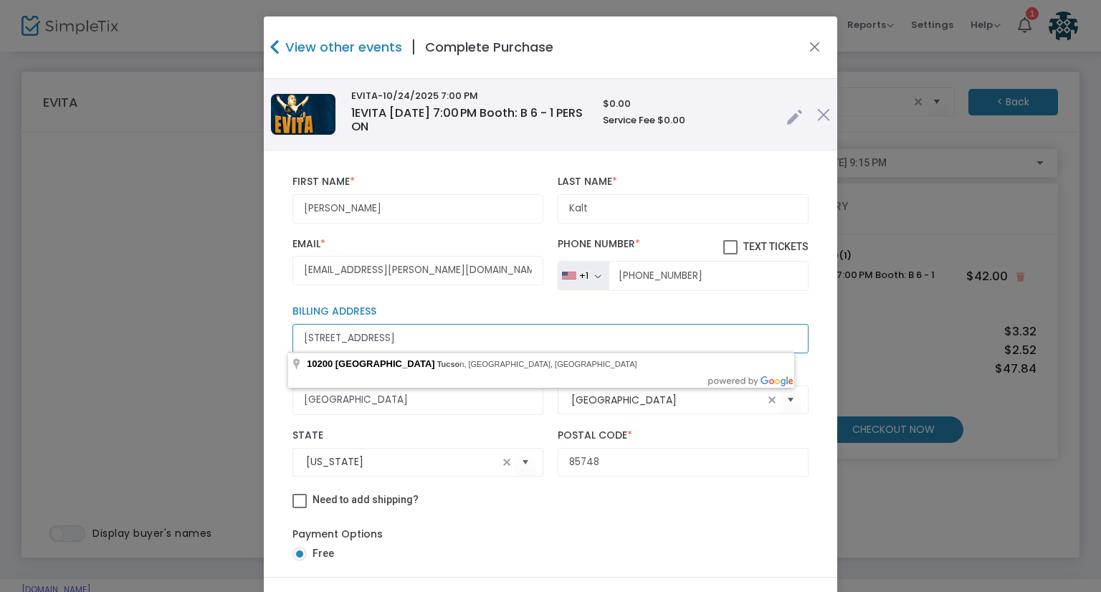
type input "10200 East Calle Del Este"
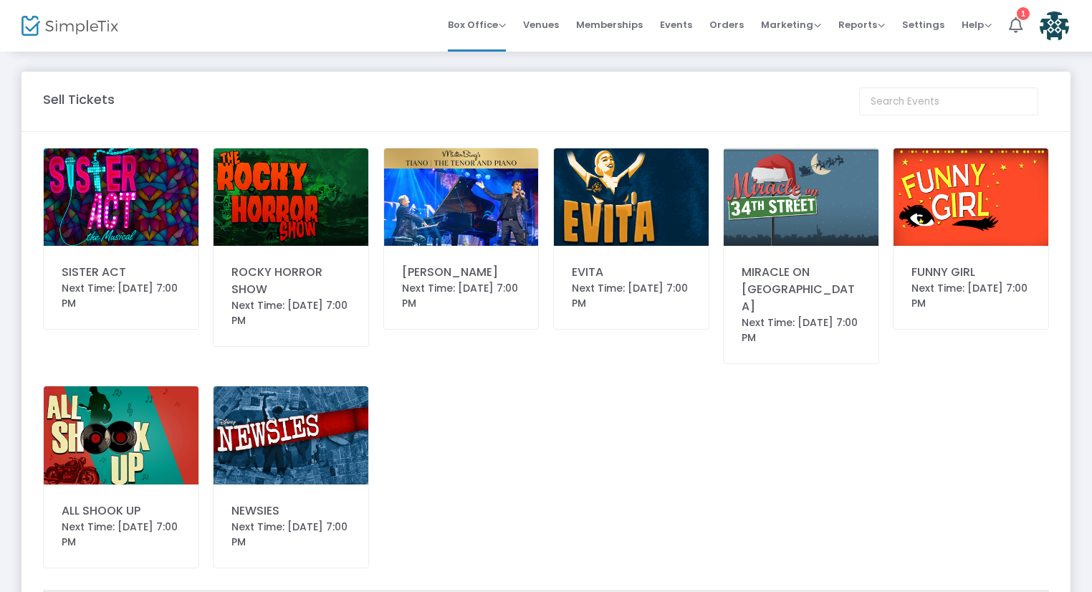
click at [636, 252] on div "EVITA Next Time: [DATE] 7:00 PM" at bounding box center [631, 239] width 156 height 182
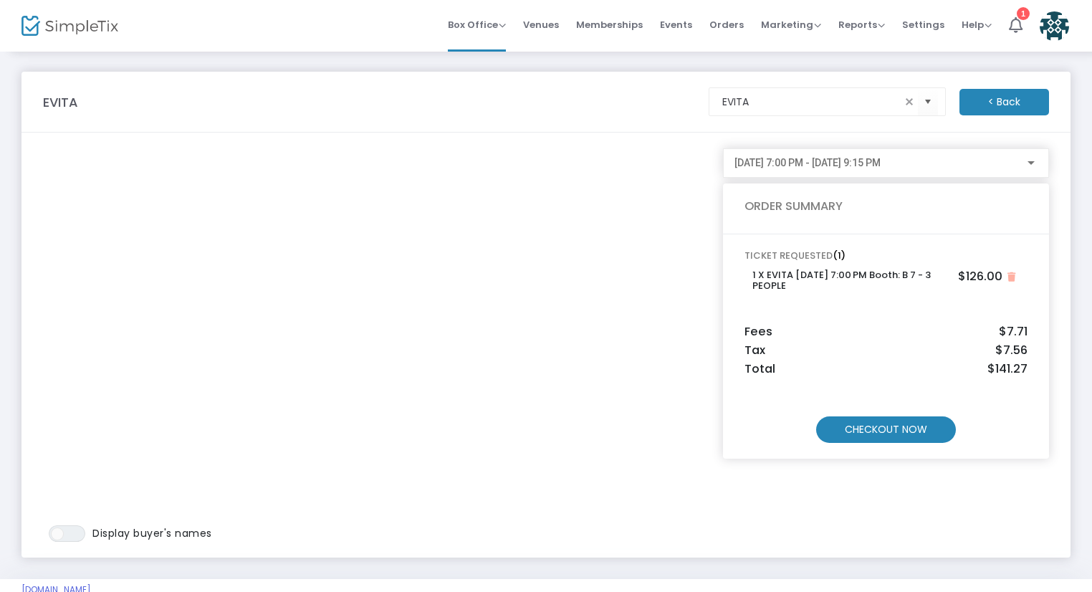
click at [931, 436] on m-button "CHECKOUT NOW" at bounding box center [886, 429] width 140 height 27
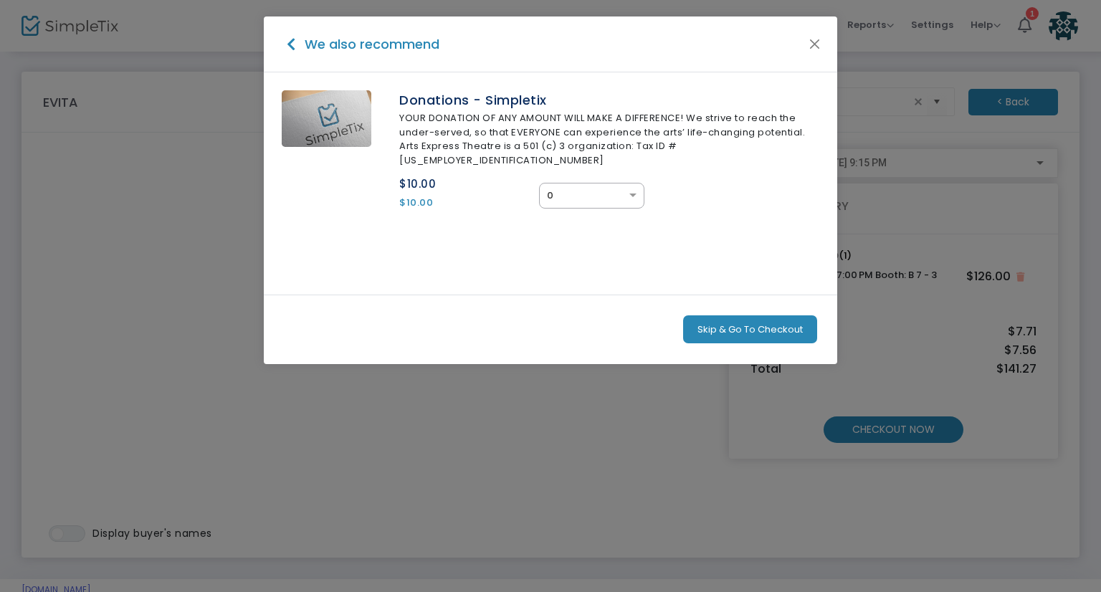
click at [784, 315] on button "Skip & Go To Checkout" at bounding box center [750, 329] width 134 height 29
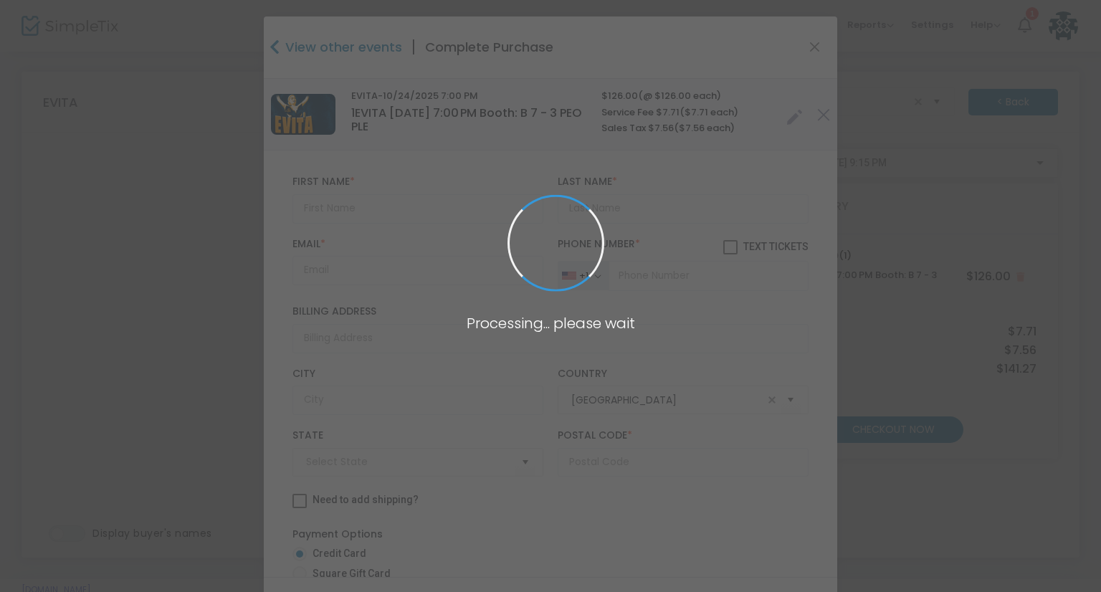
type input "[US_STATE]"
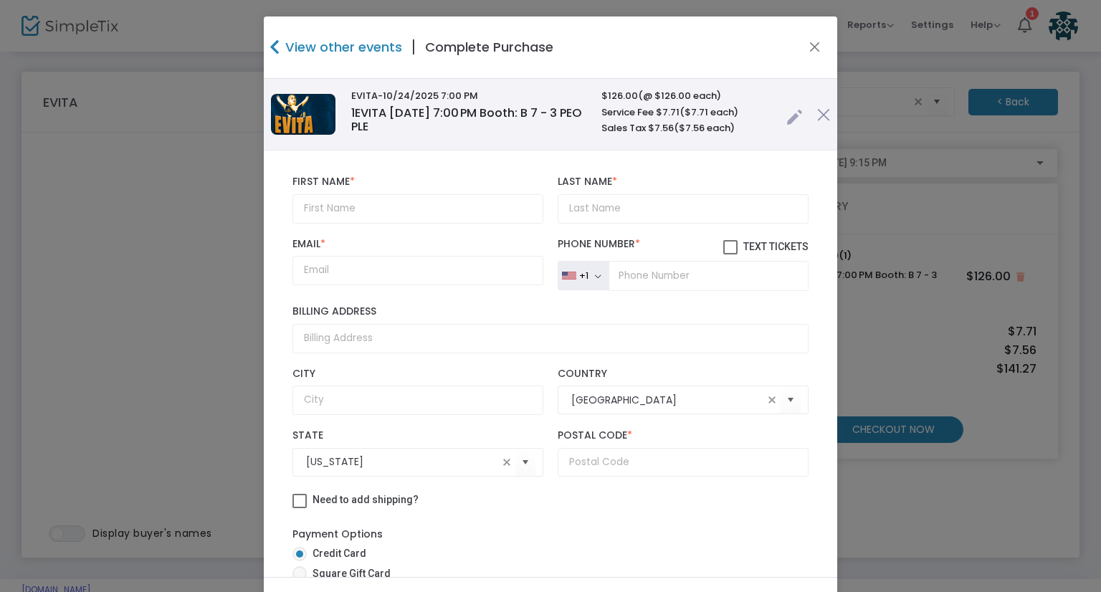
click at [786, 118] on link at bounding box center [794, 114] width 16 height 24
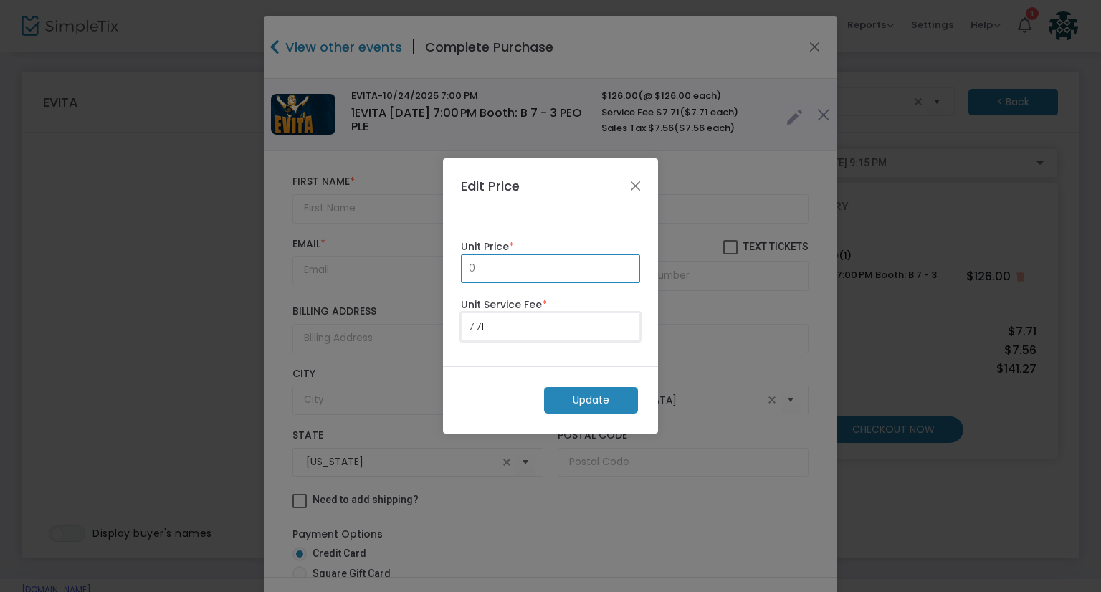
type input "0.00"
drag, startPoint x: 581, startPoint y: 390, endPoint x: 564, endPoint y: 399, distance: 19.6
click at [564, 399] on m-button "Update" at bounding box center [591, 400] width 94 height 27
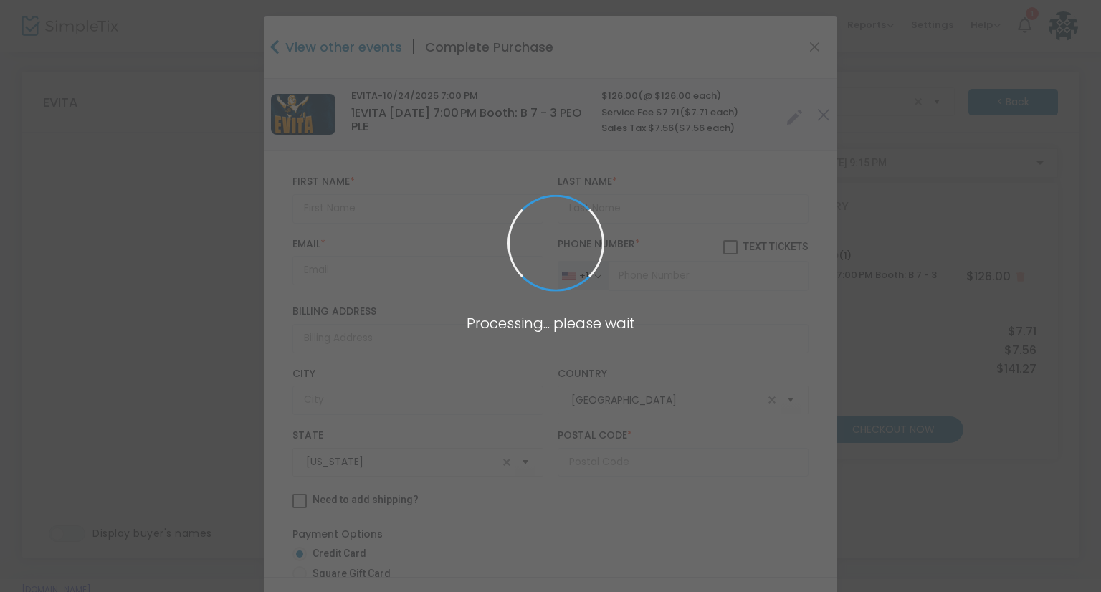
radio input "true"
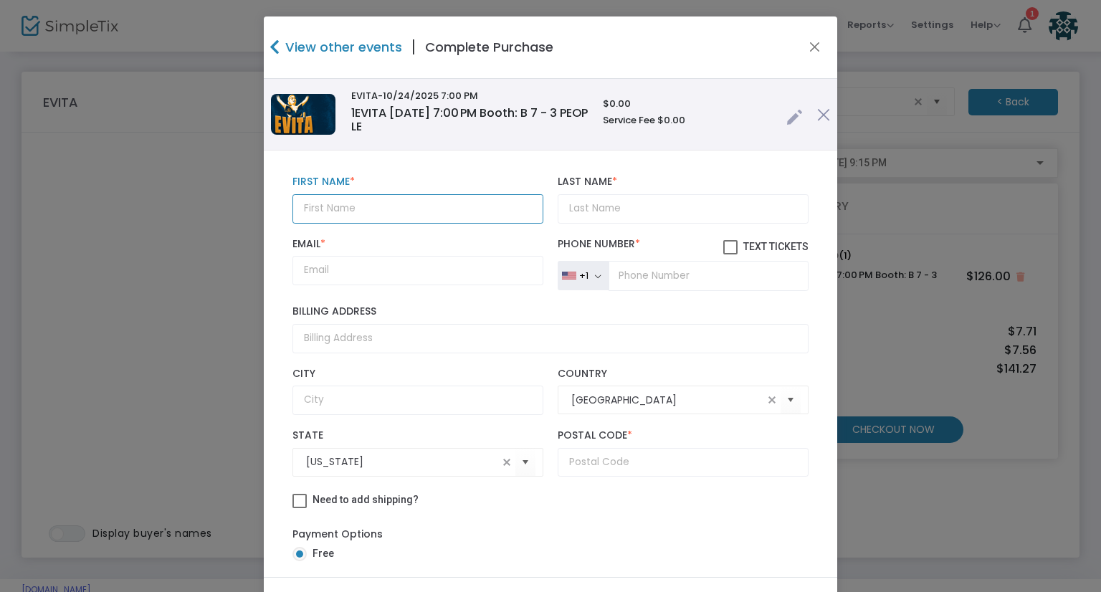
click at [321, 211] on input "text" at bounding box center [417, 208] width 251 height 29
paste input "Deb"
type input "Deb"
click at [621, 209] on input "Last Name *" at bounding box center [683, 208] width 251 height 29
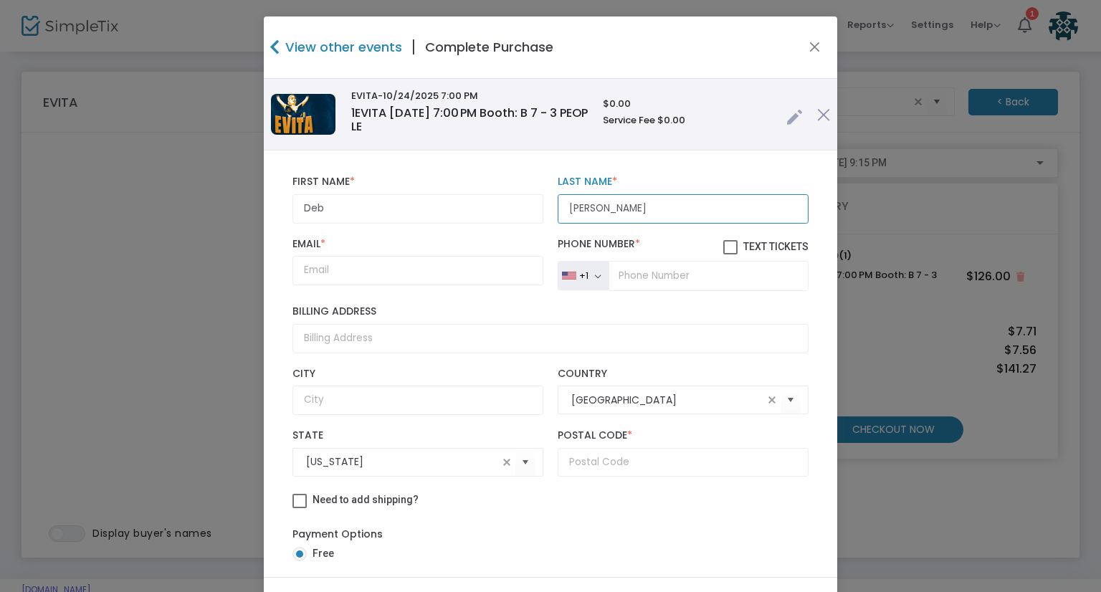
type input "[PERSON_NAME]"
click at [310, 269] on input "Email *" at bounding box center [417, 270] width 251 height 29
paste input "[EMAIL_ADDRESS][DOMAIN_NAME]"
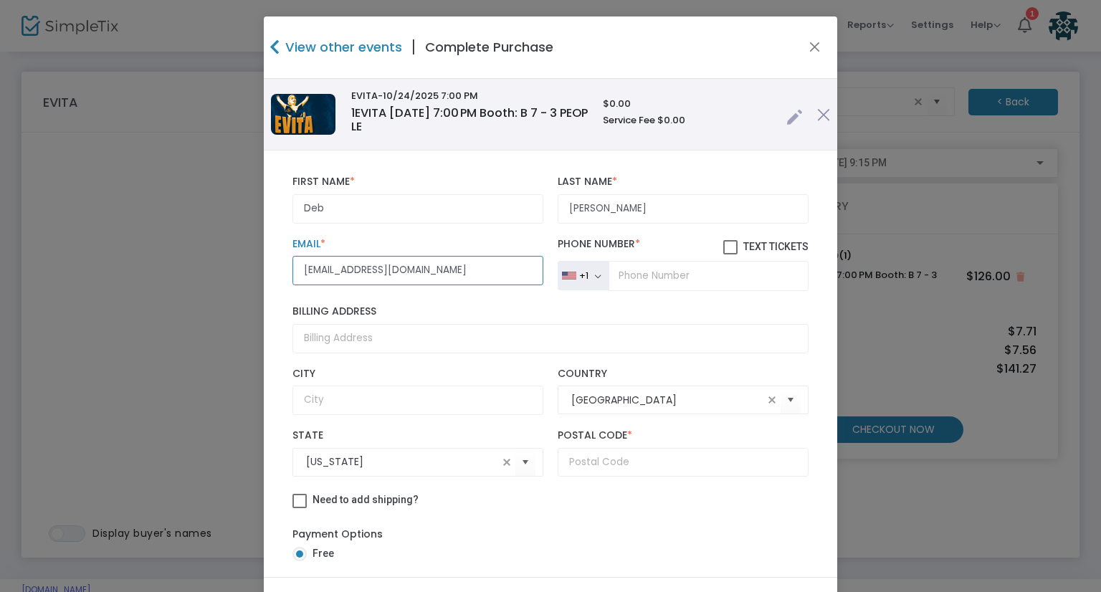
type input "[EMAIL_ADDRESS][DOMAIN_NAME]"
click at [639, 284] on input "tel" at bounding box center [708, 276] width 200 height 30
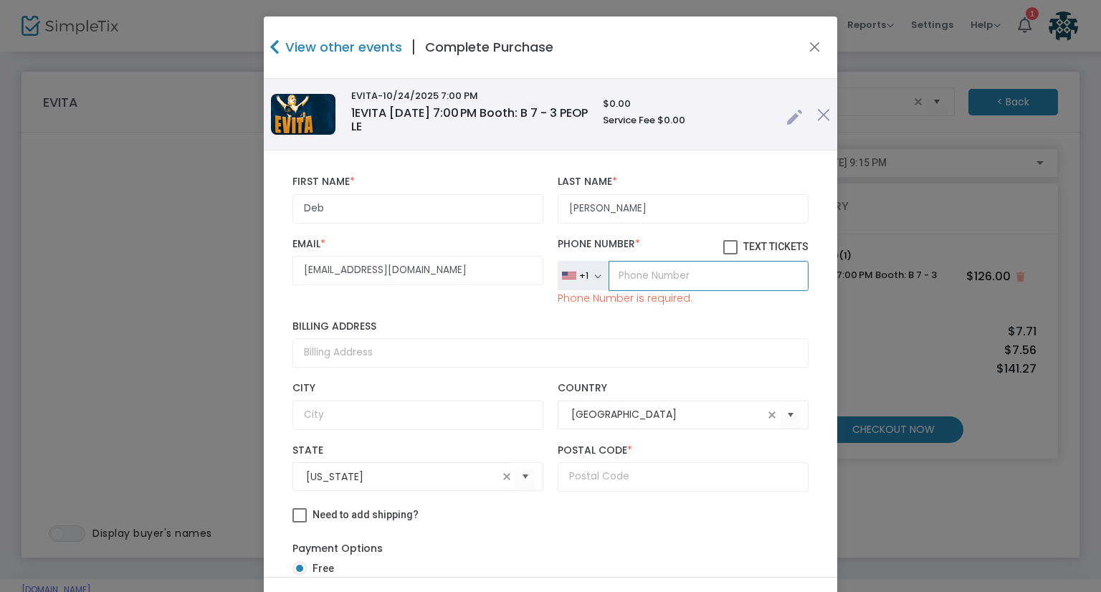
paste input "(520) 954-7480"
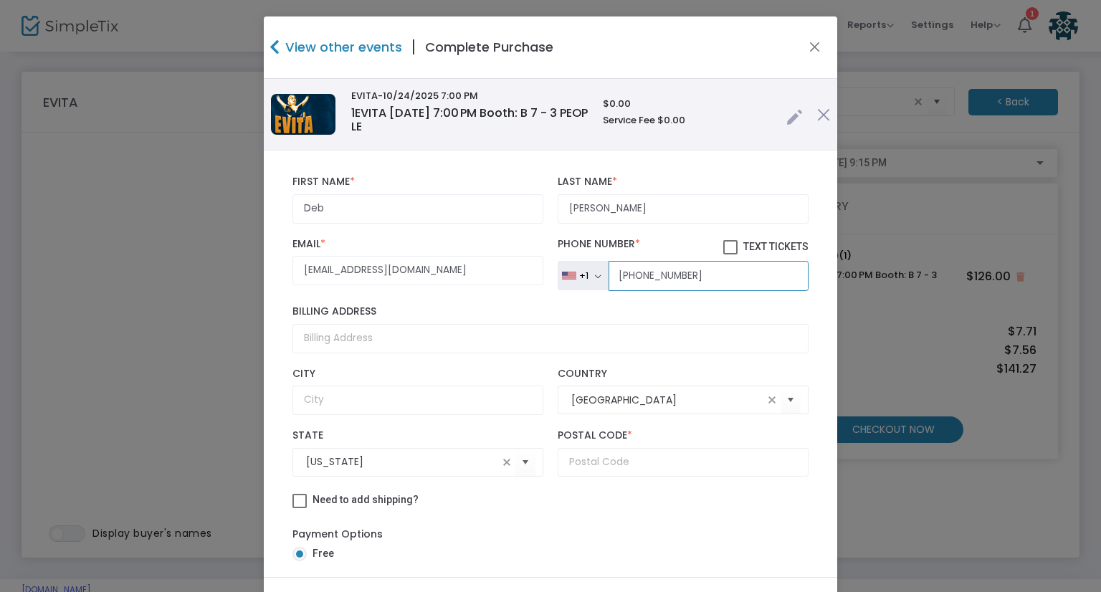
type input "(520) 954-7480"
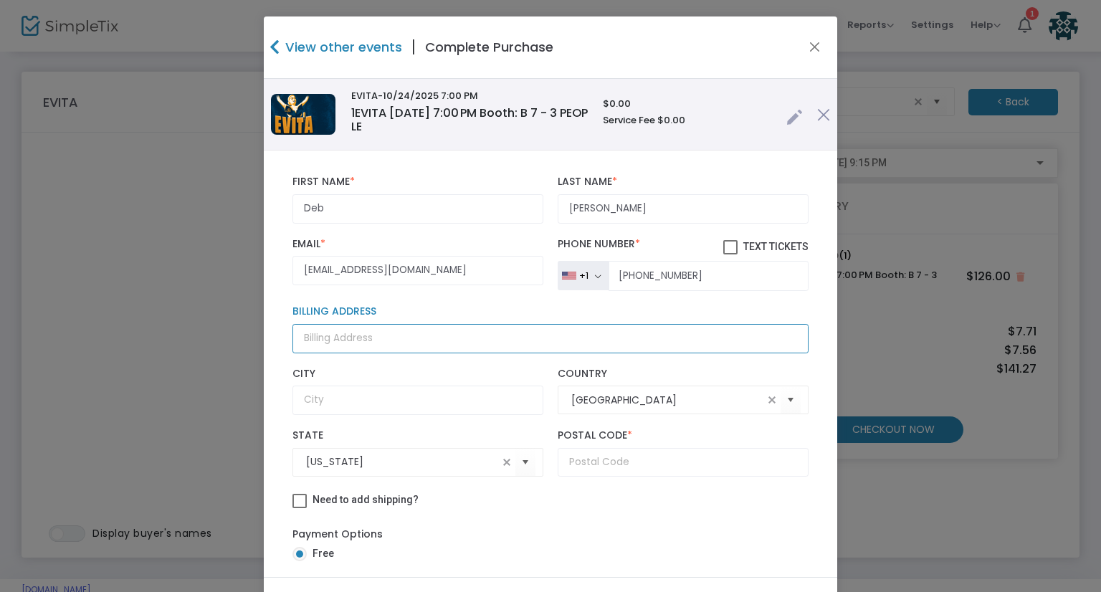
click at [325, 345] on input "Billing Address" at bounding box center [550, 338] width 516 height 29
paste input "7760 South Caesar Drive Tucson, Arizona 85747"
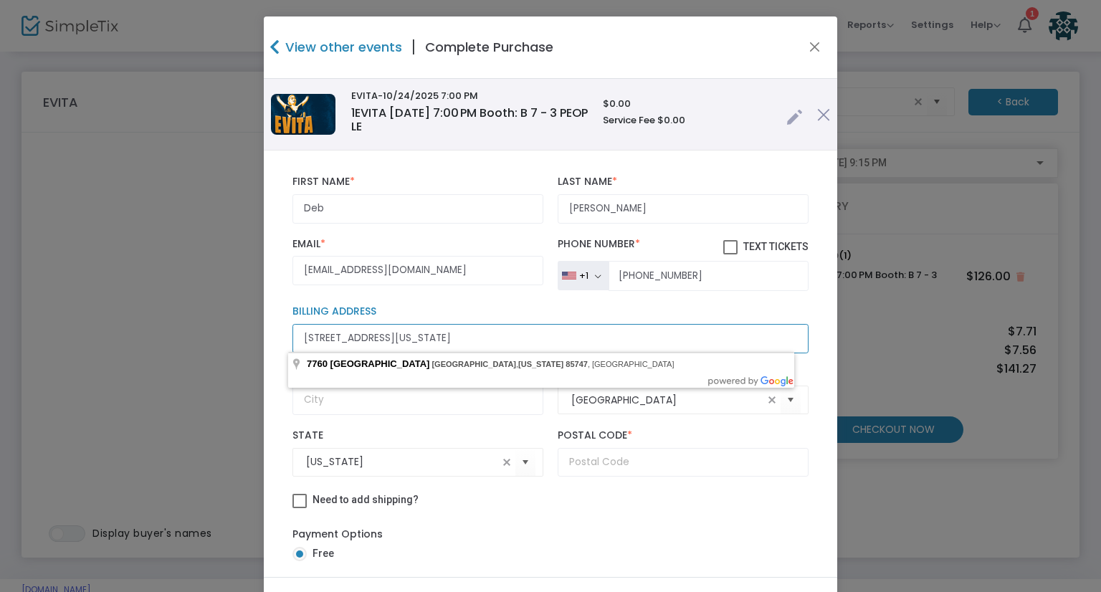
click at [557, 336] on input "7760 South Caesar Drive Tucson, Arizona 85747" at bounding box center [550, 338] width 516 height 29
type input "7760 South Caesar Drive Tucson, Arizona 85747"
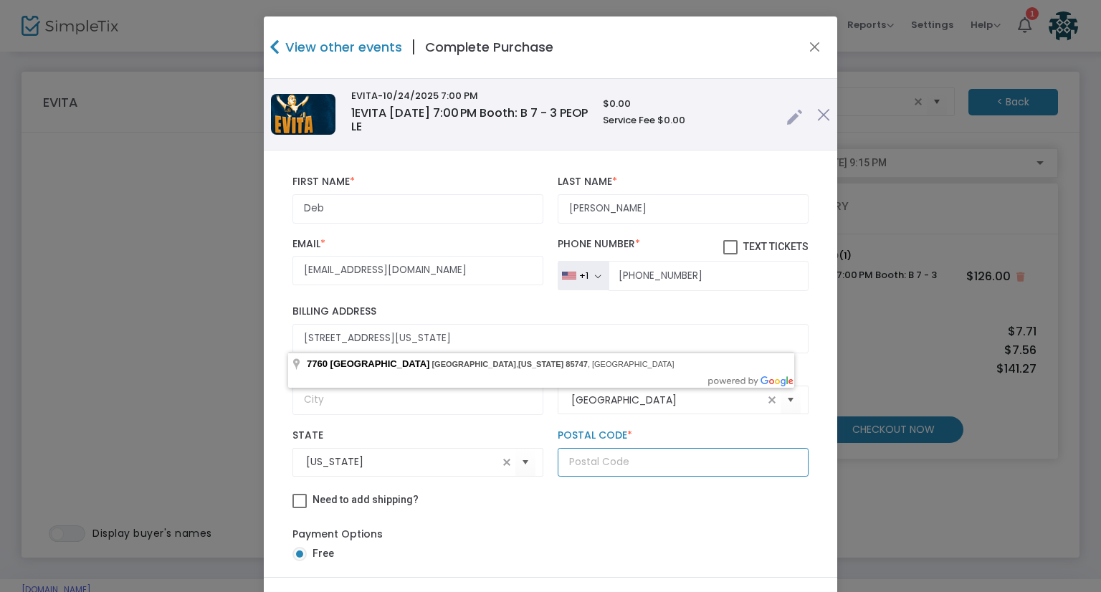
click at [579, 452] on input "text" at bounding box center [683, 462] width 251 height 29
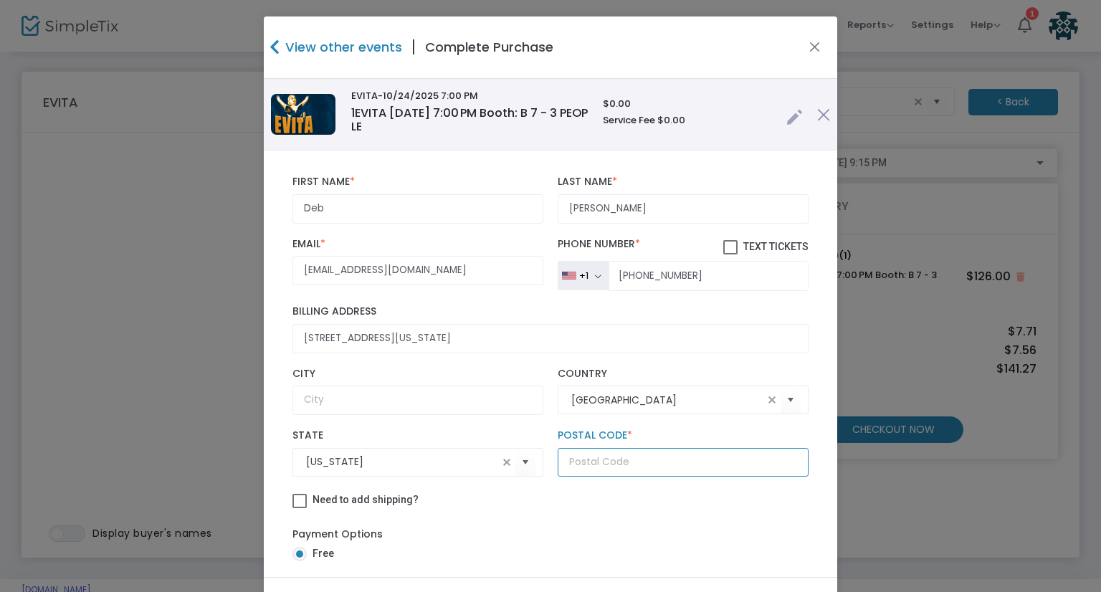
type input "85747"
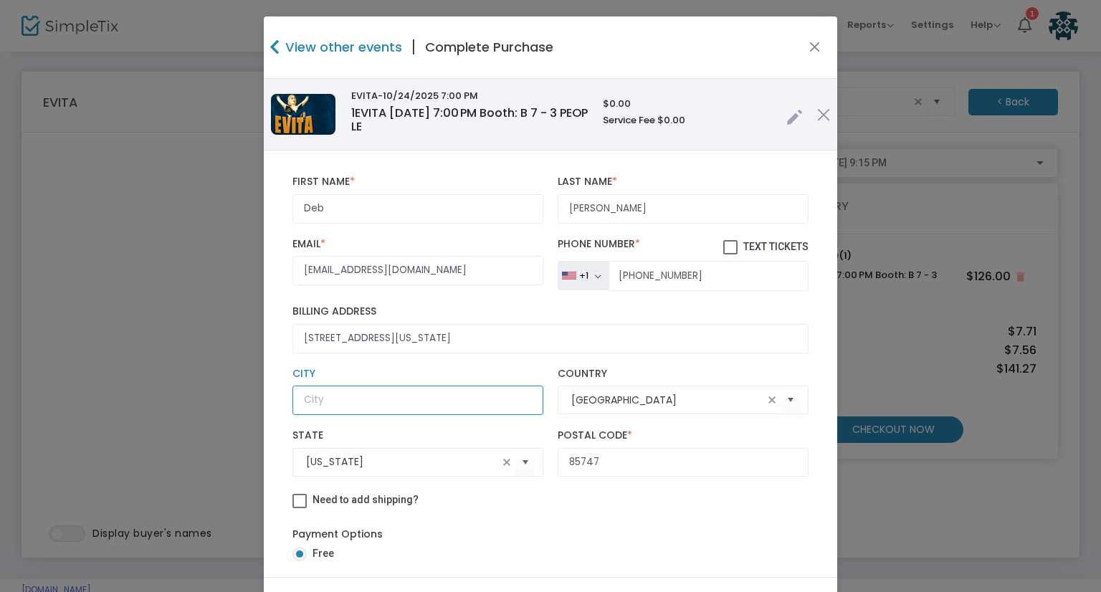
click at [331, 406] on input "text" at bounding box center [417, 400] width 251 height 29
type input "Tucson"
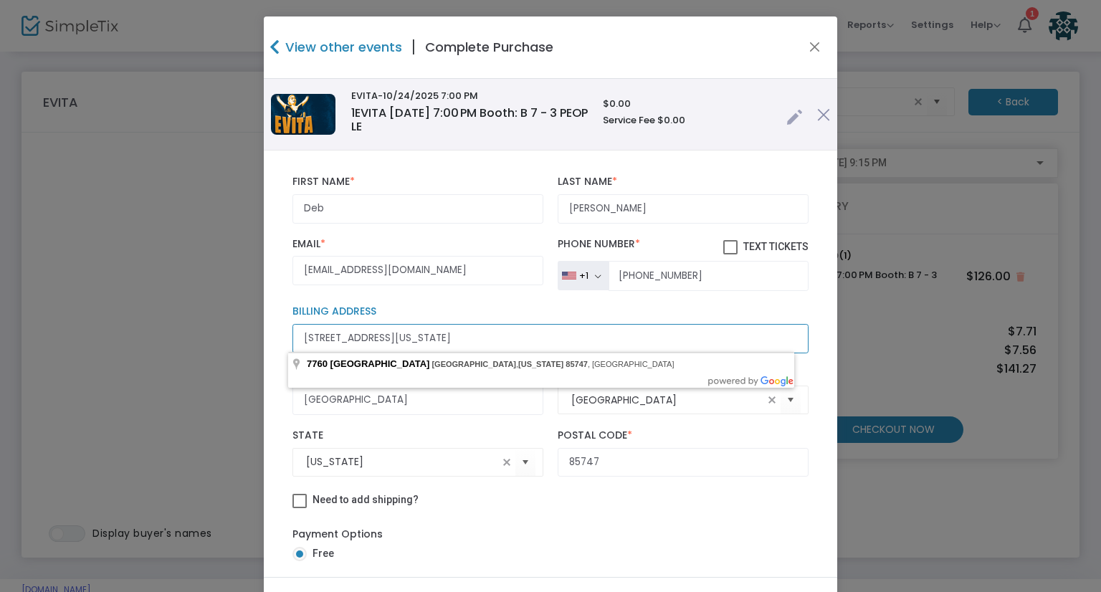
click at [552, 329] on input "7760 South Caesar Drive Tucson, Arizona 85747" at bounding box center [550, 338] width 516 height 29
drag, startPoint x: 552, startPoint y: 329, endPoint x: 436, endPoint y: 331, distance: 116.1
click at [436, 331] on input "7760 South Caesar Drive Tucson, Arizona 85747" at bounding box center [550, 338] width 516 height 29
click at [433, 331] on input "7760 South Caesar Drive Tucson, Arizona 85747" at bounding box center [550, 338] width 516 height 29
drag, startPoint x: 568, startPoint y: 342, endPoint x: 492, endPoint y: 342, distance: 76.0
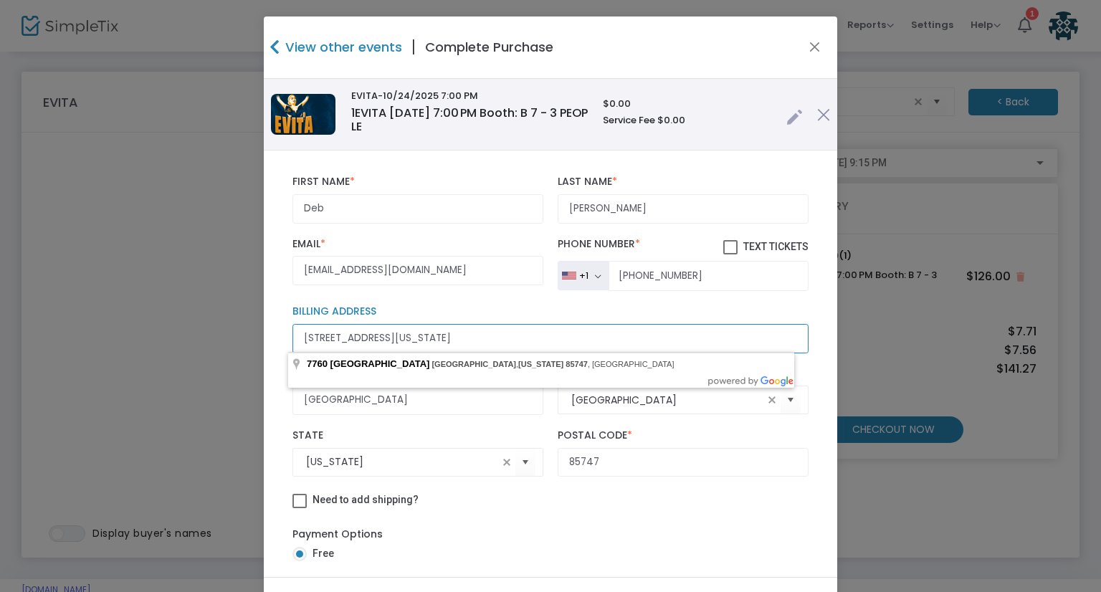
click at [492, 342] on input "7760 South Caesar Drive Tucson, Arizona 85747" at bounding box center [550, 338] width 516 height 29
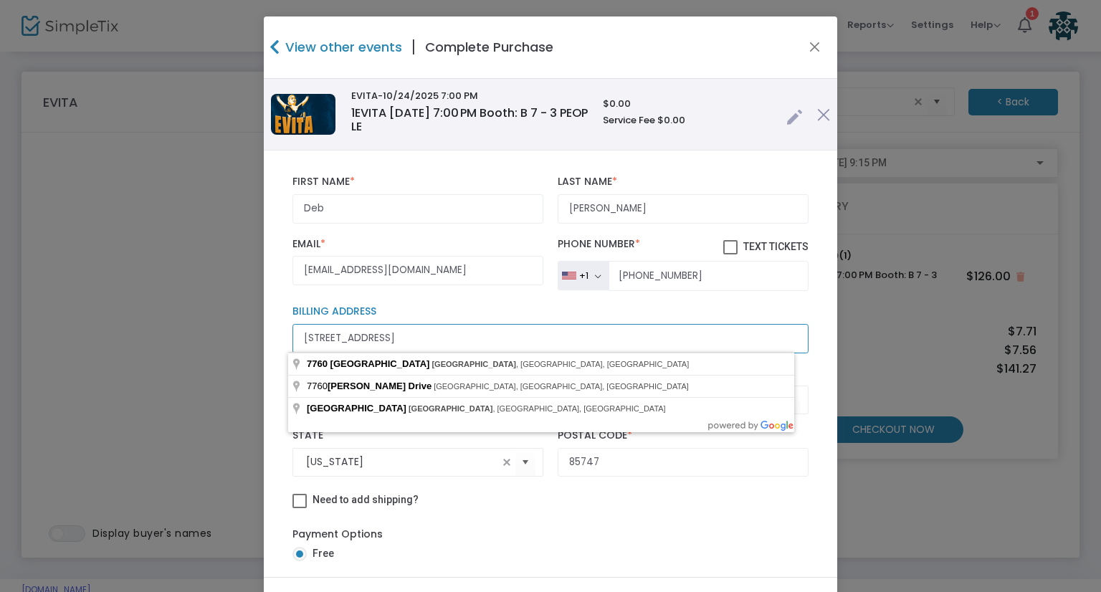
click at [539, 348] on input "7760 South Caesar Drive Tucson, 85747Arizona" at bounding box center [550, 338] width 516 height 29
drag, startPoint x: 540, startPoint y: 342, endPoint x: 421, endPoint y: 335, distance: 119.9
click at [421, 335] on input "7760 South Caesar Drive Tucson, 85747Arizona" at bounding box center [550, 338] width 516 height 29
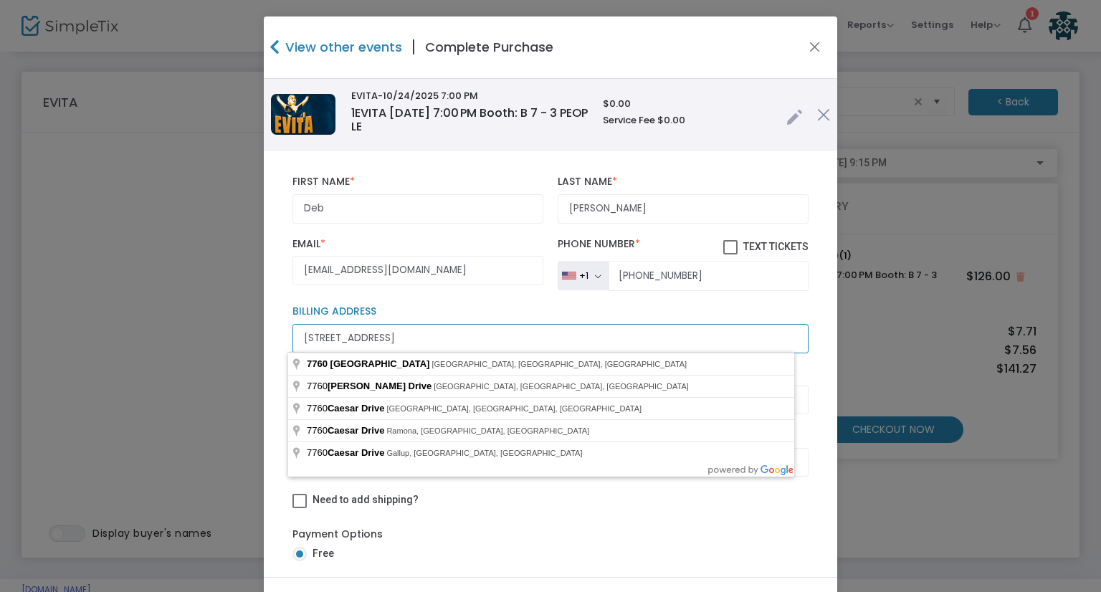
type input "7760 South Caesar Drive"
click at [731, 502] on div "Need to add shipping?" at bounding box center [550, 502] width 530 height 22
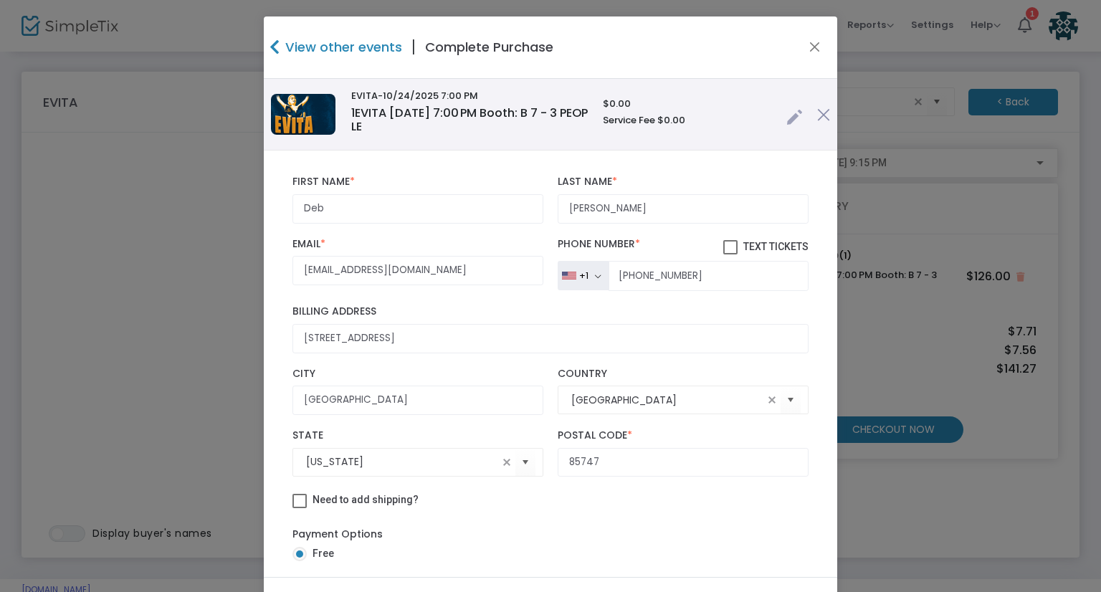
scroll to position [13, 0]
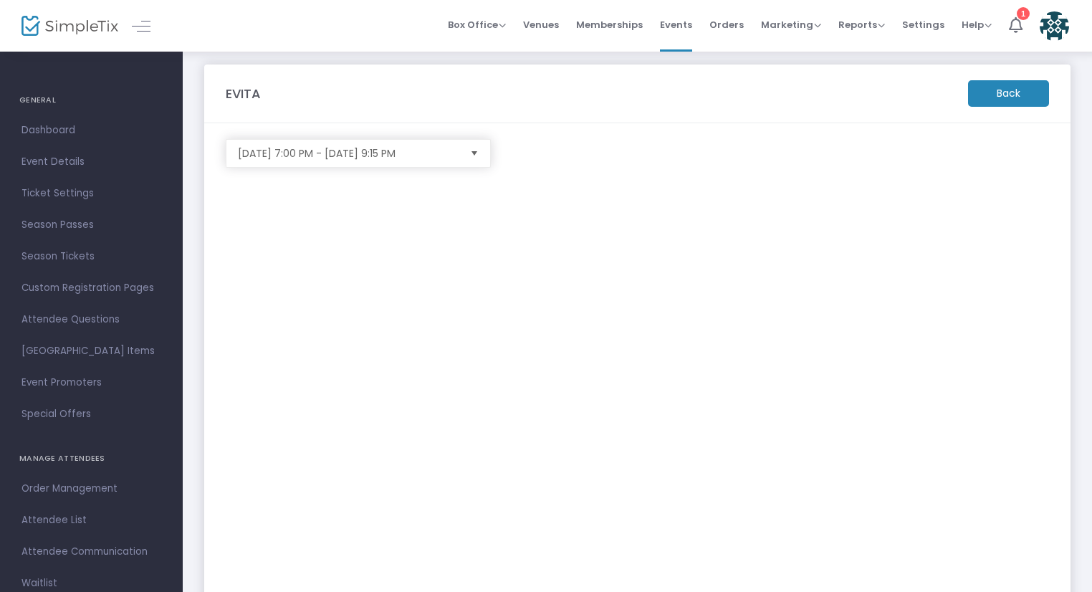
scroll to position [4, 0]
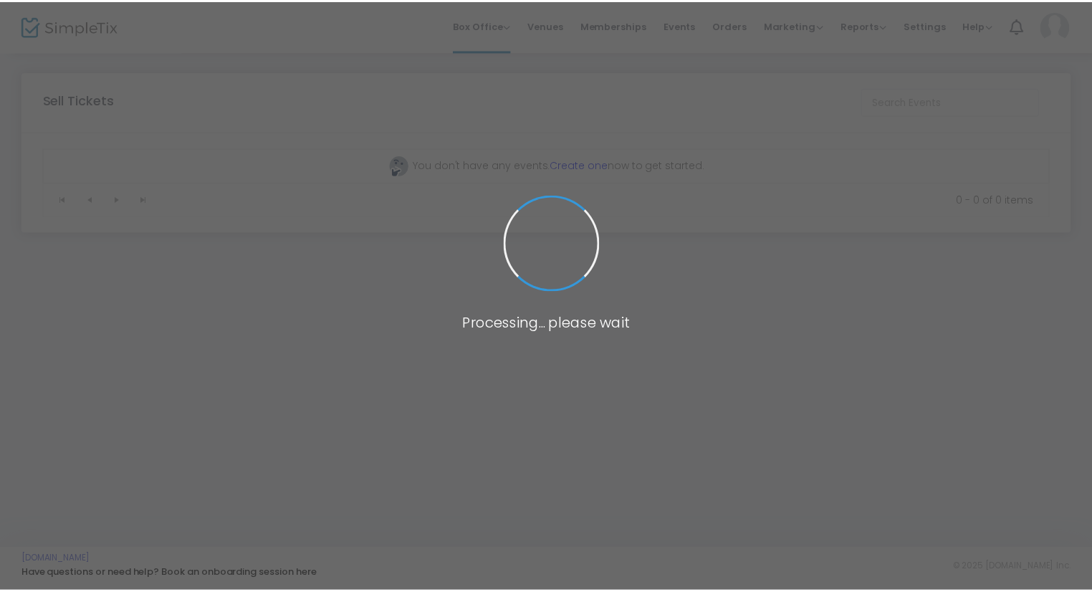
scroll to position [95, 0]
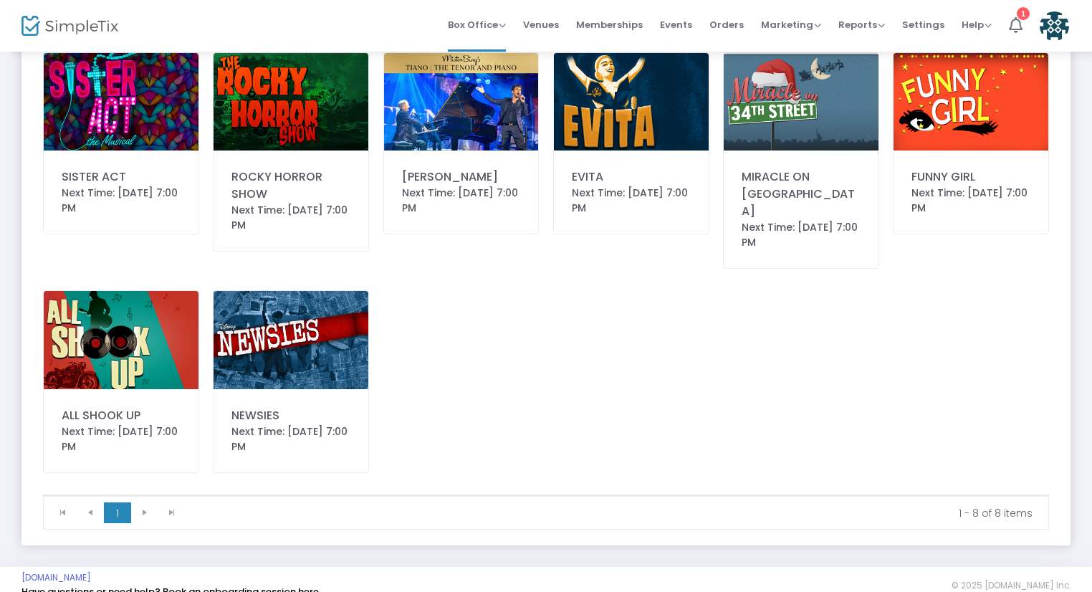
click at [631, 173] on div "EVITA" at bounding box center [631, 176] width 119 height 17
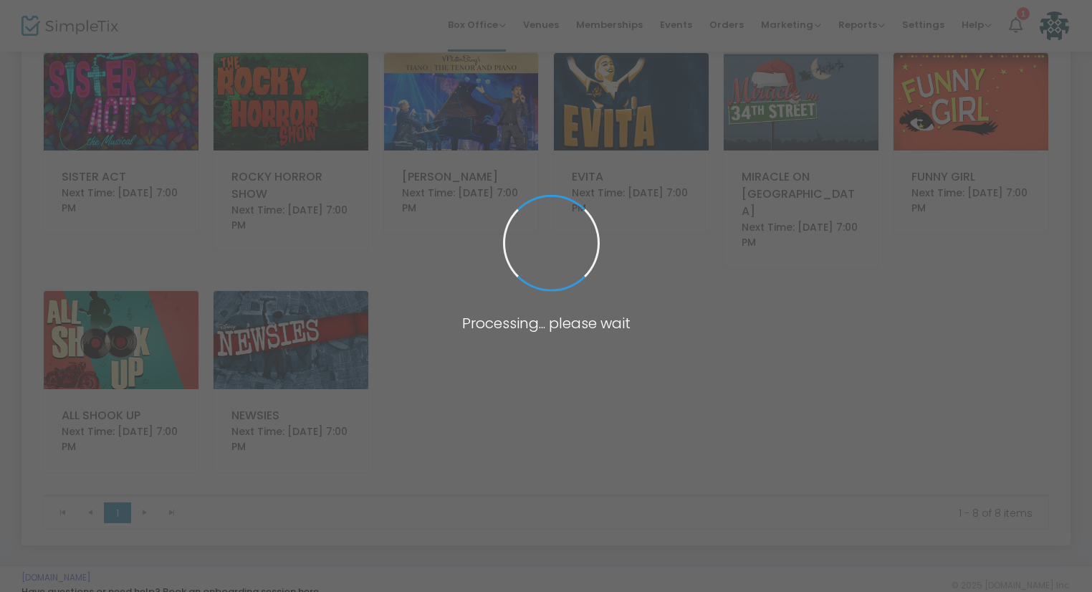
scroll to position [0, 0]
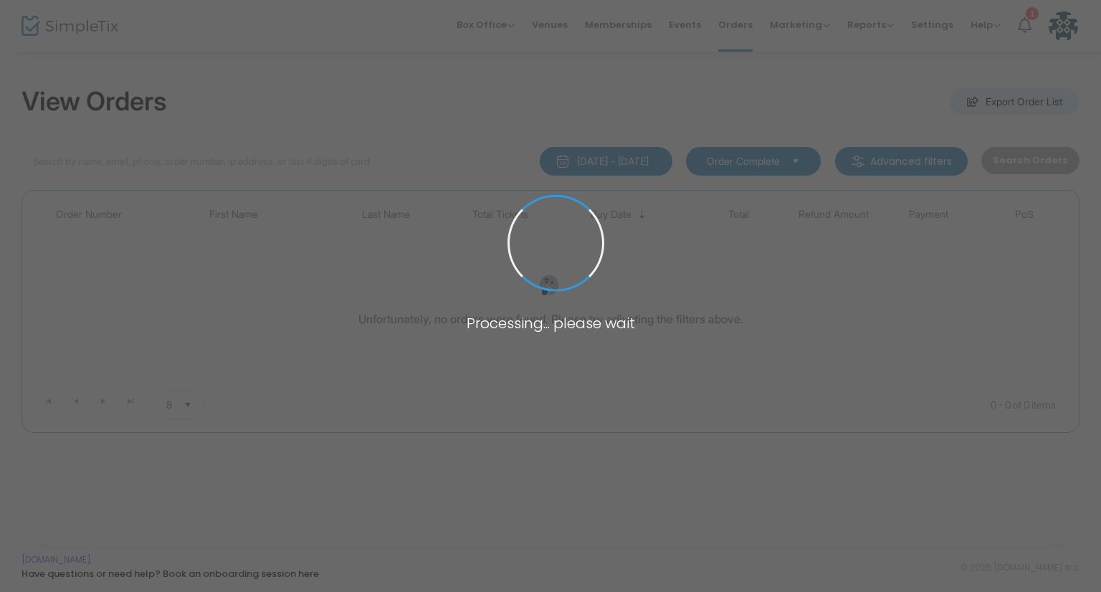
type input "[EMAIL_ADDRESS][DOMAIN_NAME]"
